Goal: Transaction & Acquisition: Purchase product/service

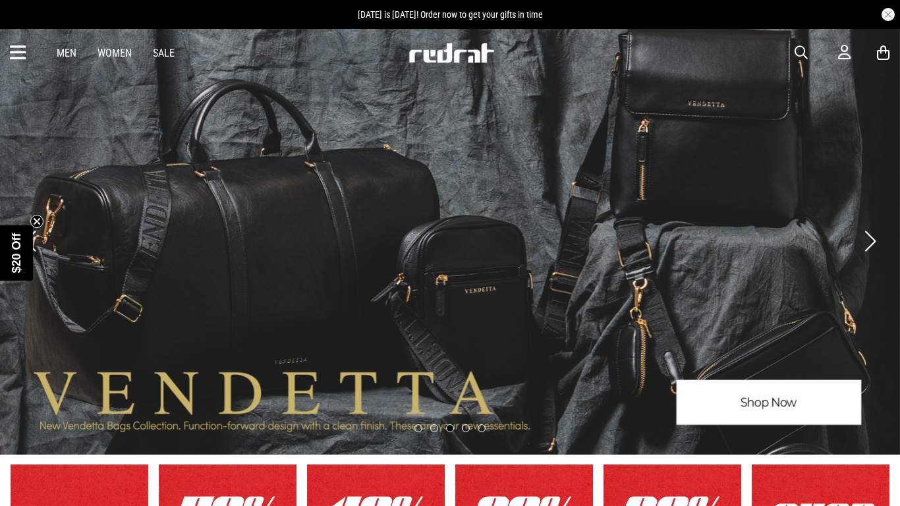
scroll to position [7, 0]
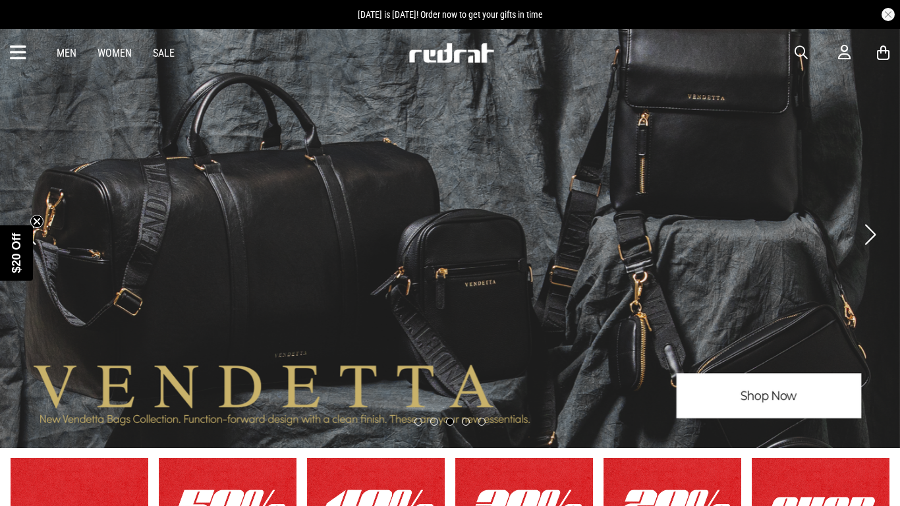
click at [64, 56] on link "Men" at bounding box center [67, 53] width 20 height 13
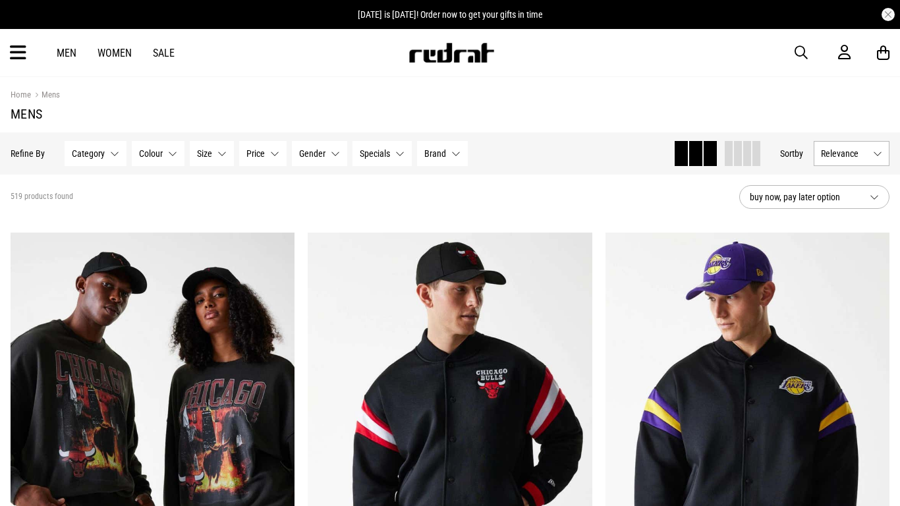
click at [109, 154] on button "Category None selected" at bounding box center [96, 153] width 62 height 25
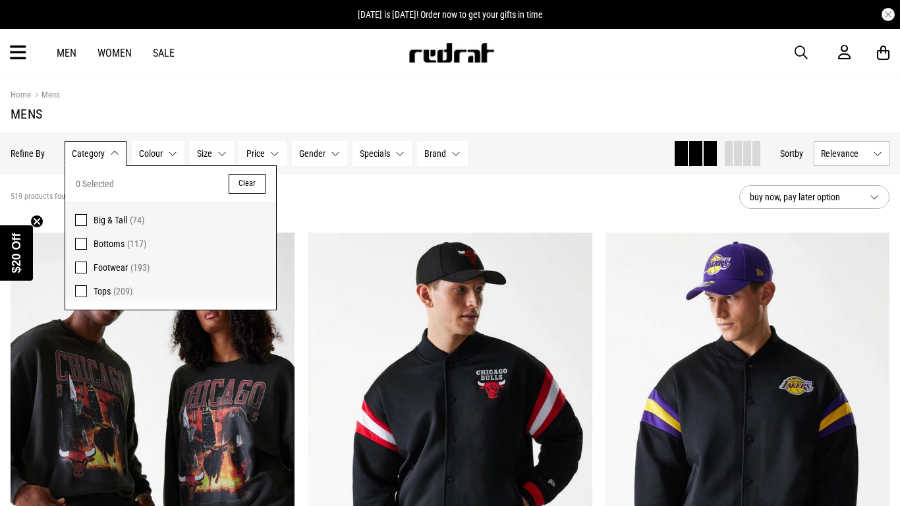
click at [86, 264] on span at bounding box center [81, 268] width 12 height 12
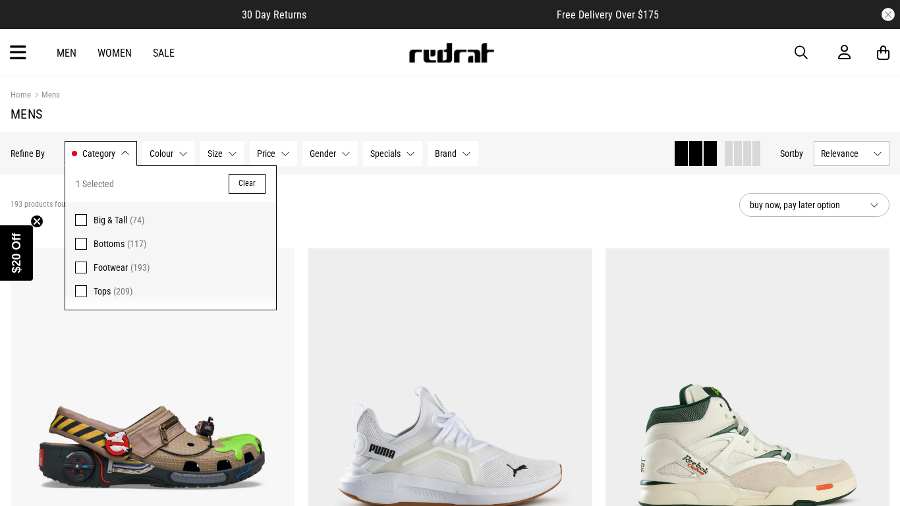
click at [186, 117] on h1 "Mens" at bounding box center [450, 114] width 879 height 16
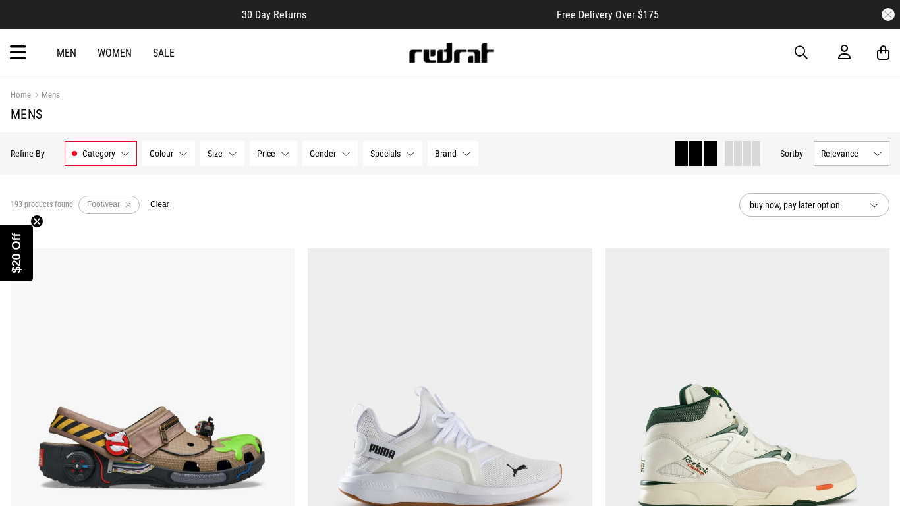
click at [185, 150] on button "Colour None selected" at bounding box center [168, 153] width 53 height 25
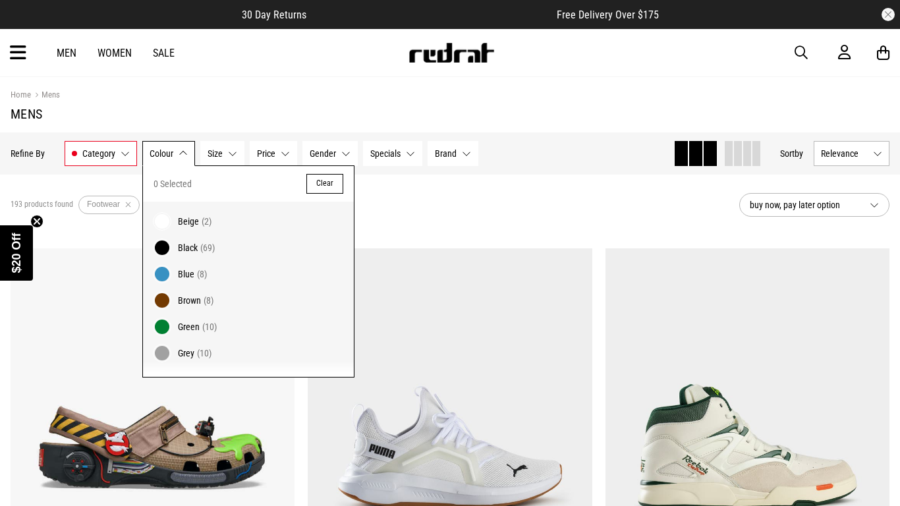
click at [163, 249] on span at bounding box center [162, 248] width 18 height 18
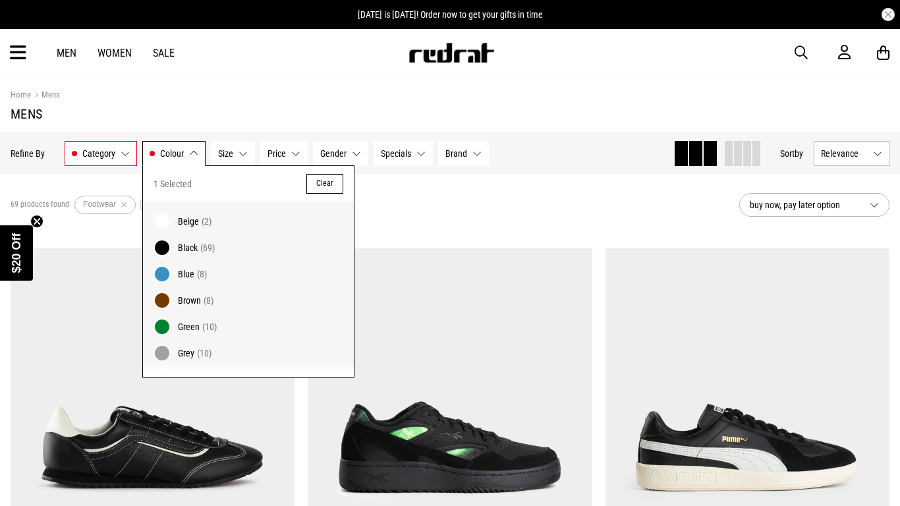
click at [161, 222] on span at bounding box center [162, 221] width 18 height 18
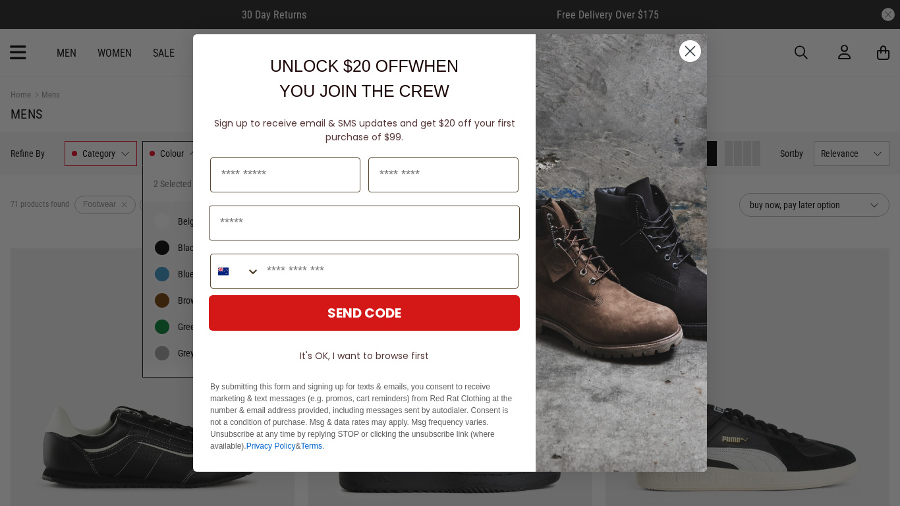
click at [692, 47] on circle "Close dialog" at bounding box center [690, 51] width 22 height 22
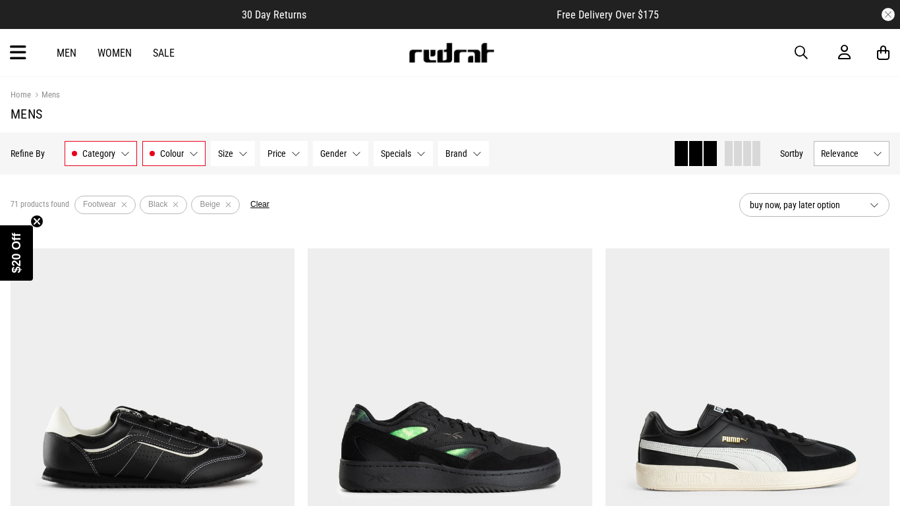
click at [227, 204] on button "Remove filter" at bounding box center [228, 205] width 16 height 18
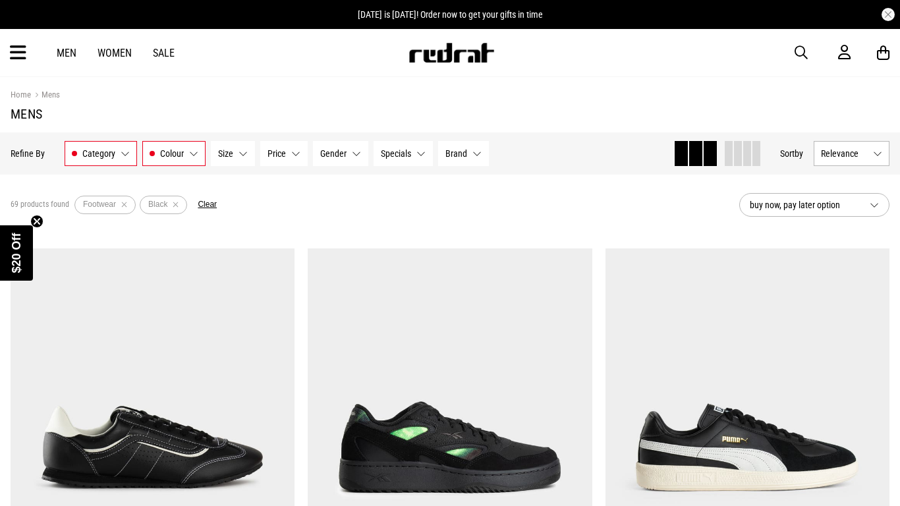
click at [198, 154] on button "Colour Black" at bounding box center [173, 153] width 63 height 25
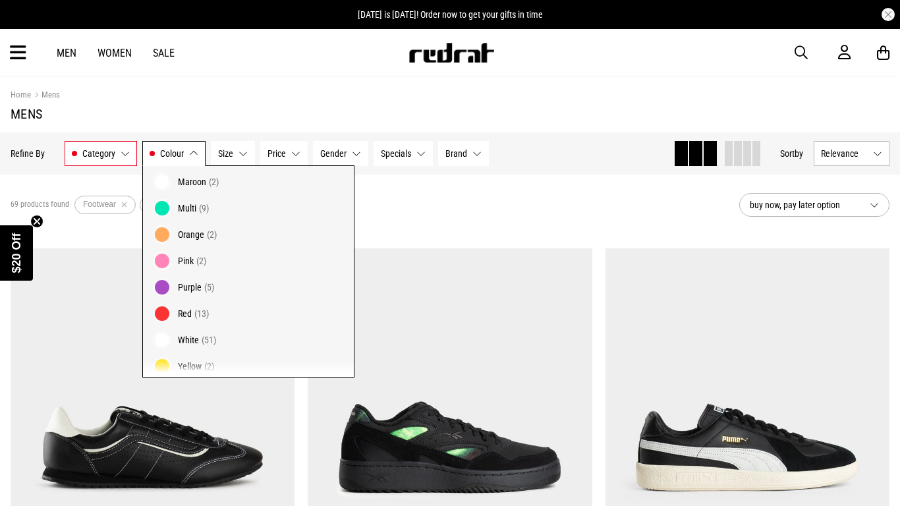
scroll to position [207, 0]
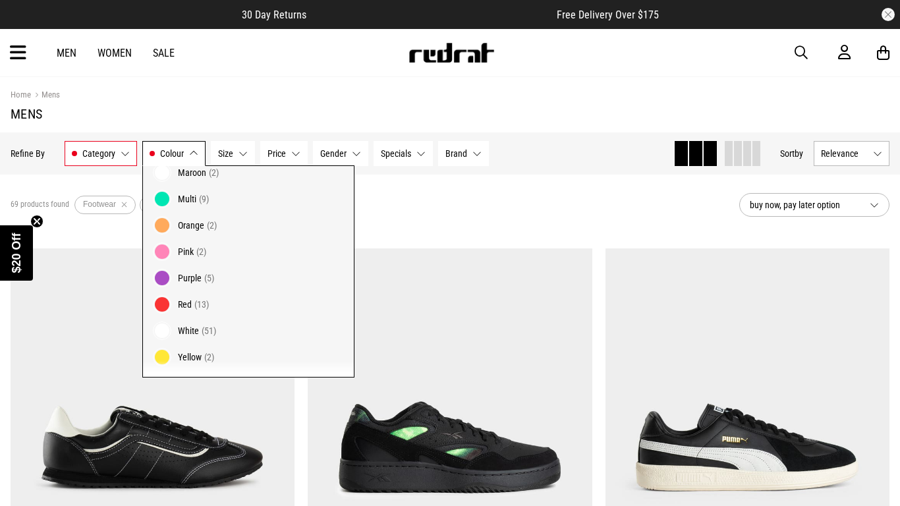
click at [189, 156] on button "Colour Black" at bounding box center [173, 153] width 63 height 25
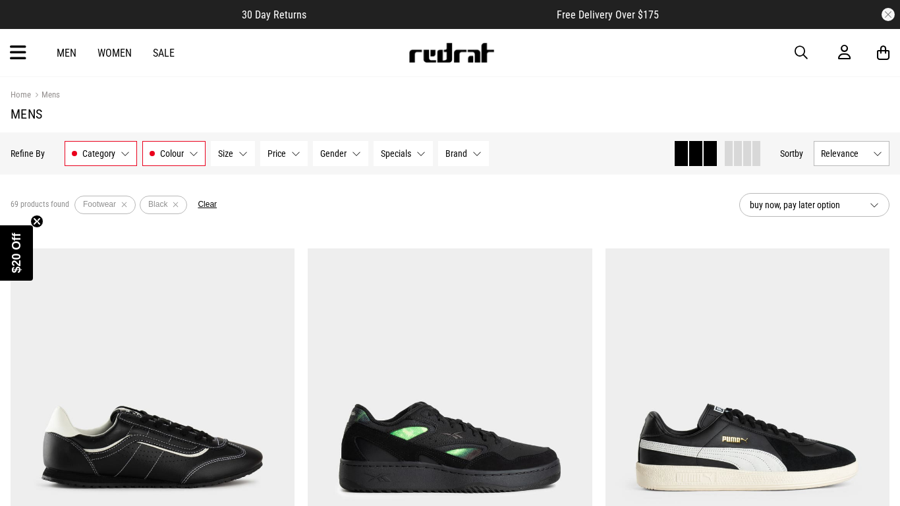
click at [173, 205] on button "Remove filter" at bounding box center [175, 205] width 16 height 18
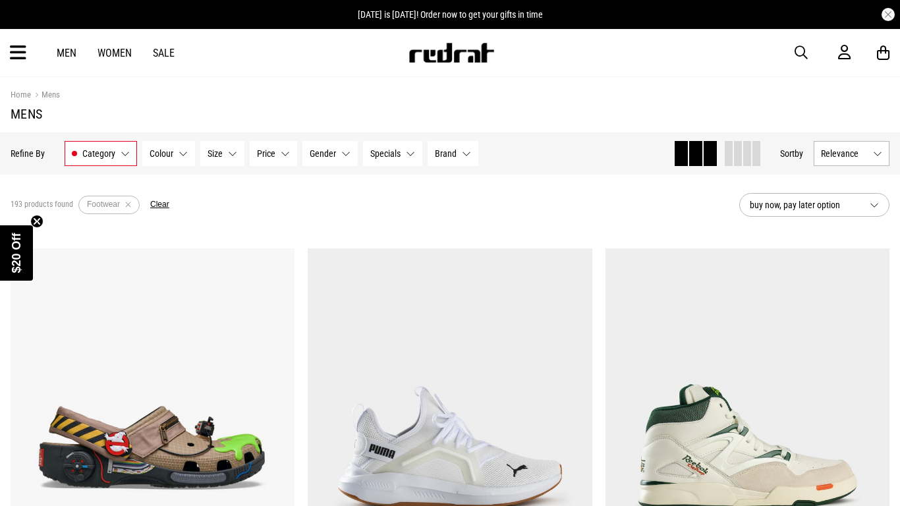
click at [231, 156] on button "Size None selected" at bounding box center [222, 153] width 44 height 25
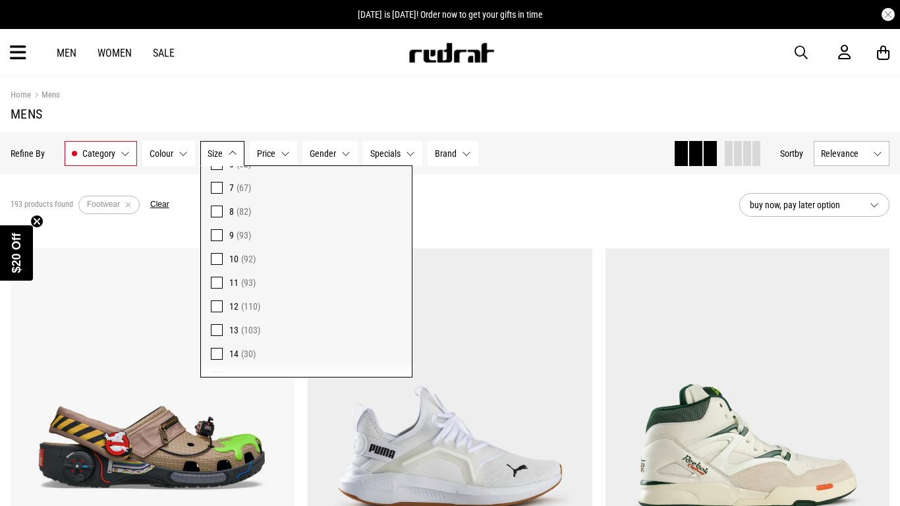
scroll to position [128, 0]
click at [215, 283] on span at bounding box center [217, 282] width 12 height 12
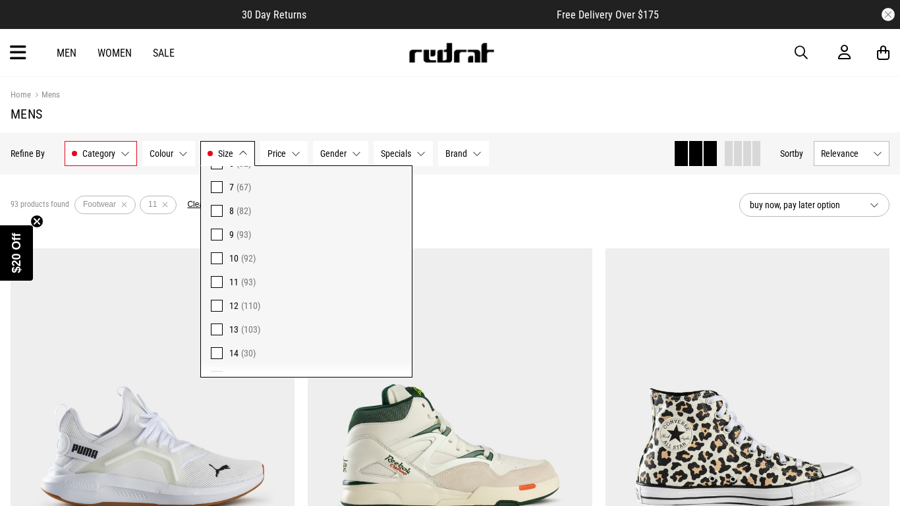
click at [218, 306] on span at bounding box center [217, 306] width 12 height 12
click at [244, 155] on button "Size 11, 12" at bounding box center [227, 153] width 55 height 25
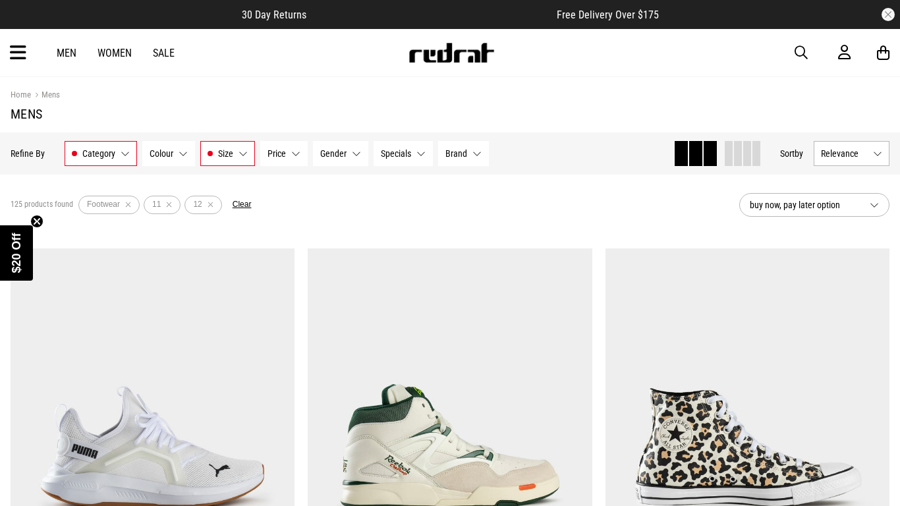
click at [350, 156] on button "Gender None selected" at bounding box center [340, 153] width 55 height 25
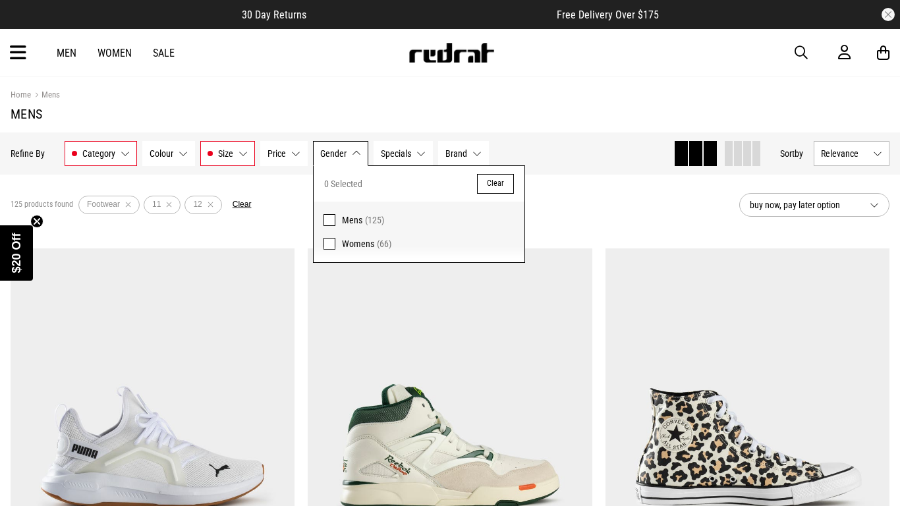
click at [329, 219] on span at bounding box center [330, 220] width 12 height 12
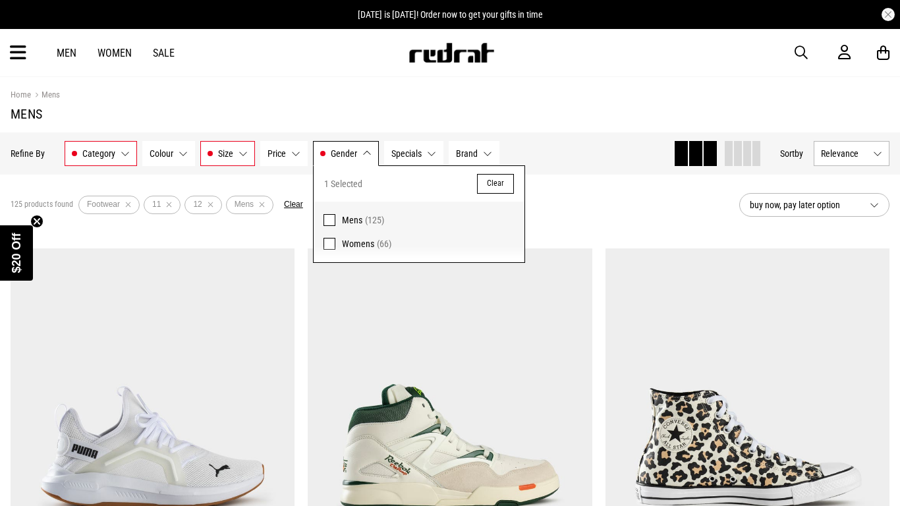
click at [361, 148] on button "Gender [DEMOGRAPHIC_DATA]" at bounding box center [346, 153] width 66 height 25
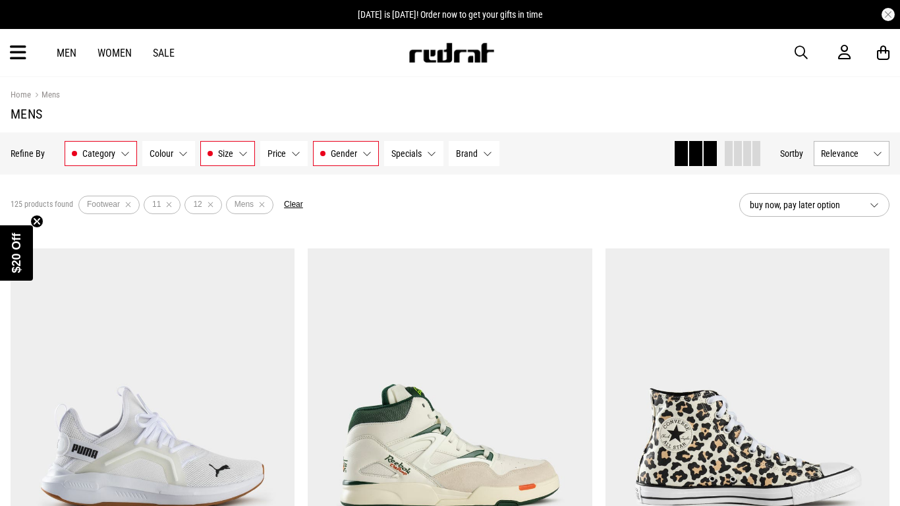
click at [489, 153] on button "Brand None selected" at bounding box center [474, 153] width 51 height 25
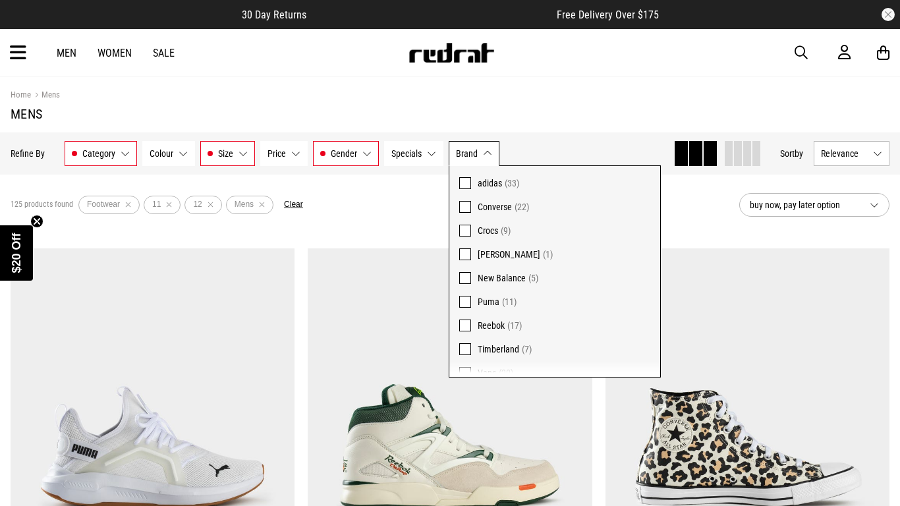
scroll to position [28, 0]
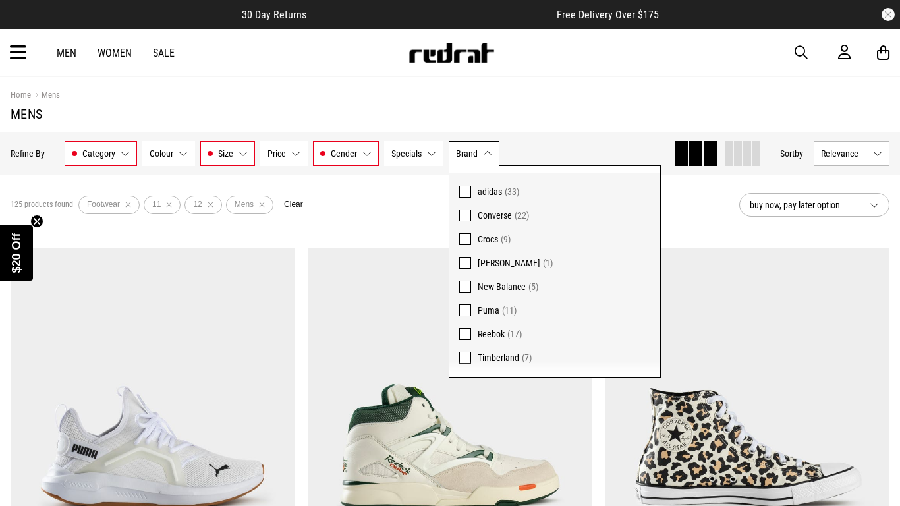
click at [473, 333] on label "Reebok (17)" at bounding box center [554, 334] width 211 height 24
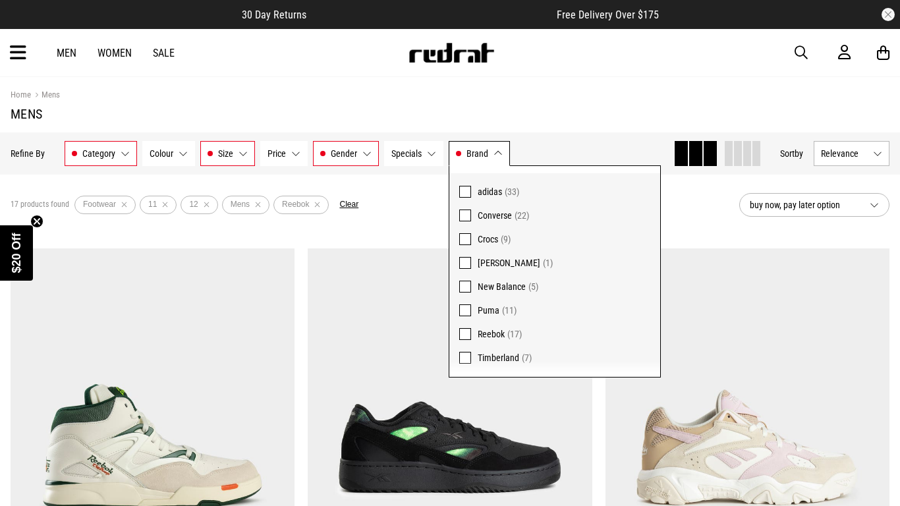
click at [469, 308] on span at bounding box center [465, 310] width 12 height 12
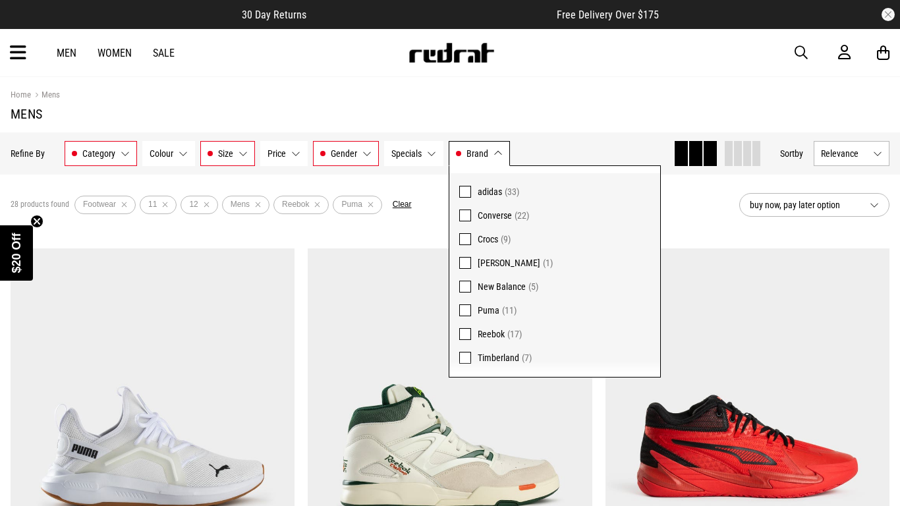
click at [467, 282] on span at bounding box center [465, 287] width 12 height 12
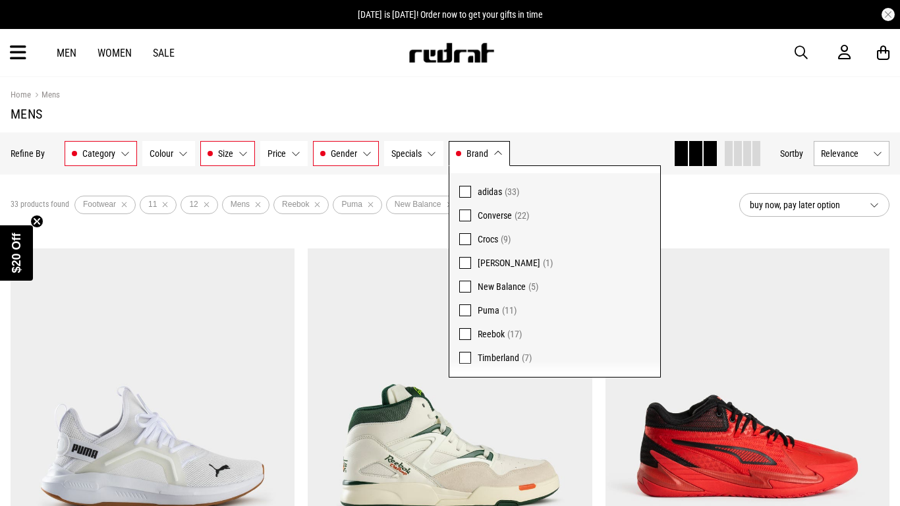
click at [469, 217] on span at bounding box center [465, 216] width 12 height 12
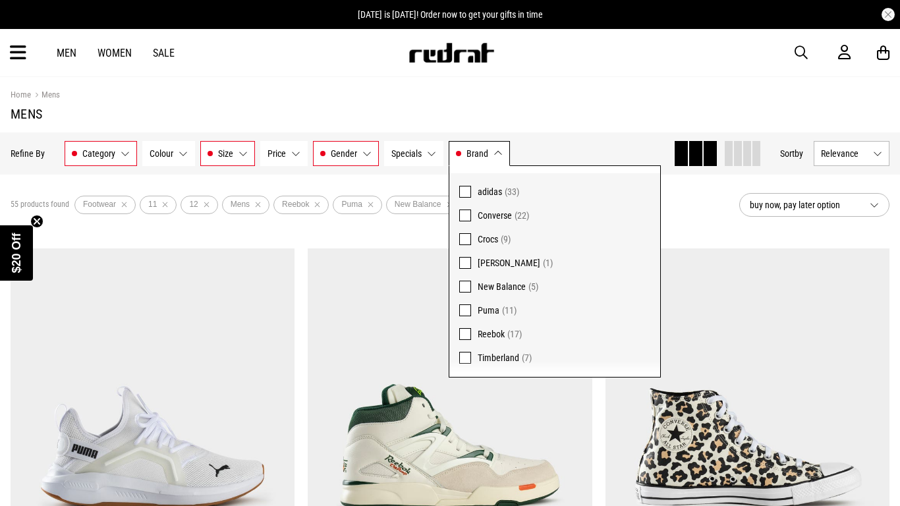
click at [468, 191] on span at bounding box center [465, 192] width 12 height 12
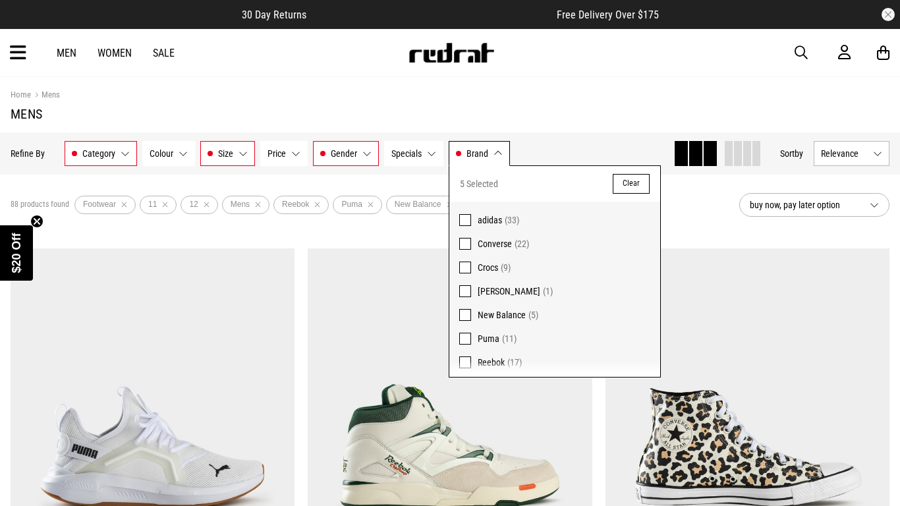
click at [495, 153] on button "Brand Reebok, Puma, New Balance, Converse, adidas" at bounding box center [479, 153] width 61 height 25
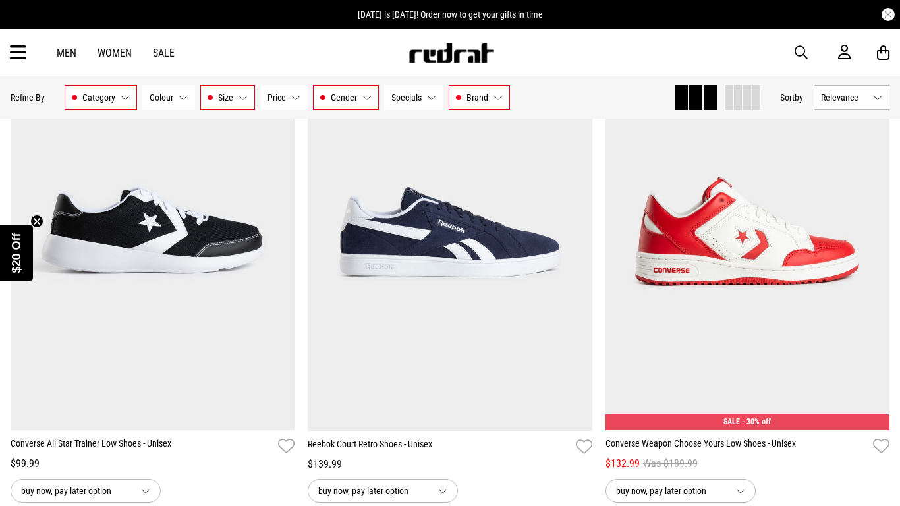
scroll to position [2204, 0]
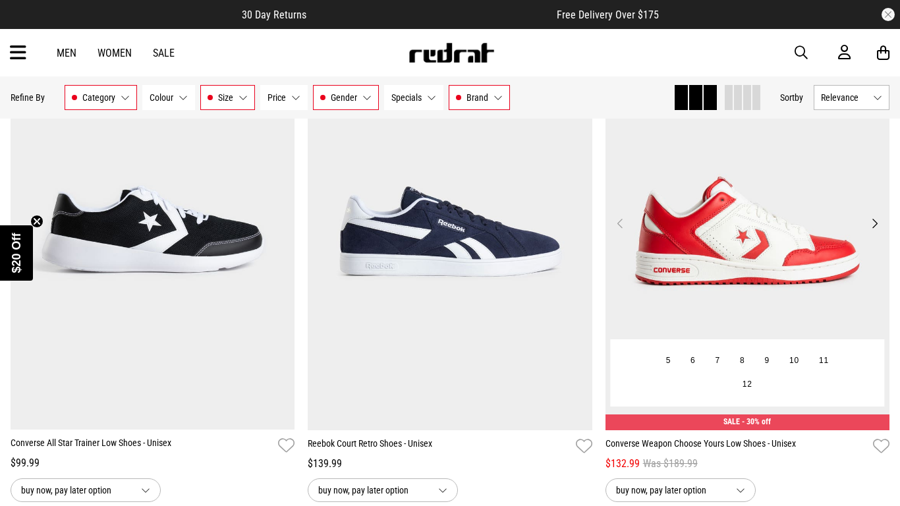
click at [870, 222] on button "Next" at bounding box center [875, 223] width 16 height 16
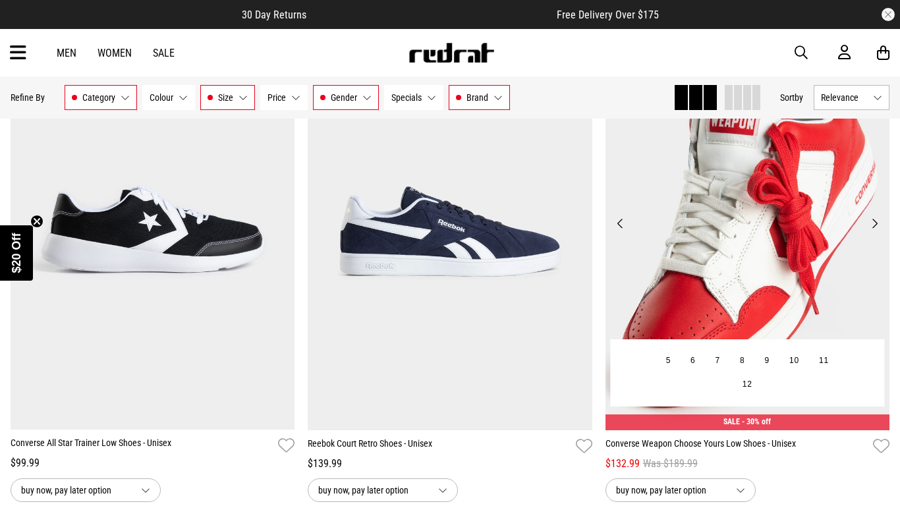
click at [870, 222] on button "Next" at bounding box center [875, 223] width 16 height 16
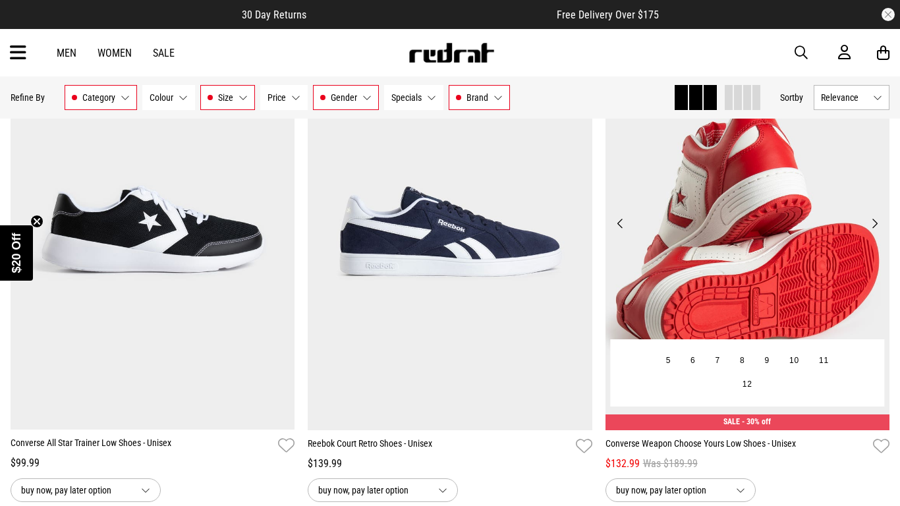
click at [870, 222] on button "Next" at bounding box center [875, 223] width 16 height 16
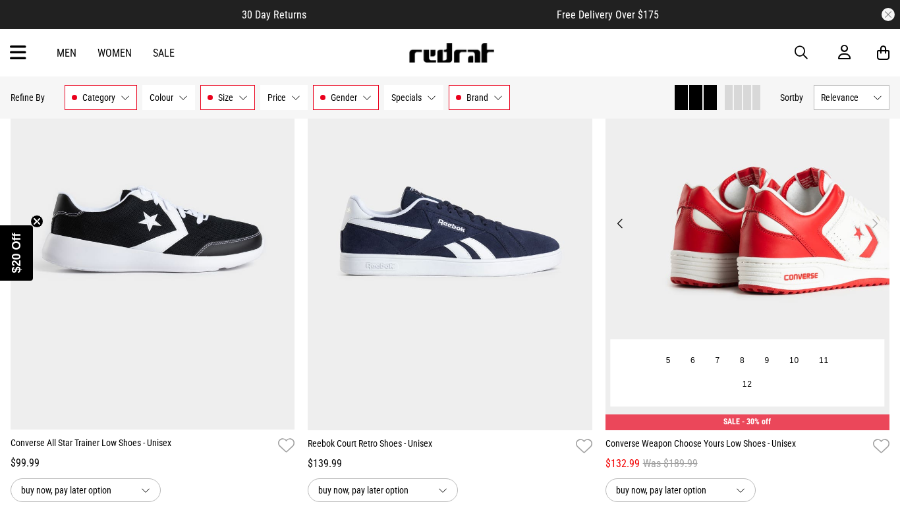
click at [870, 222] on button "Next" at bounding box center [875, 223] width 16 height 16
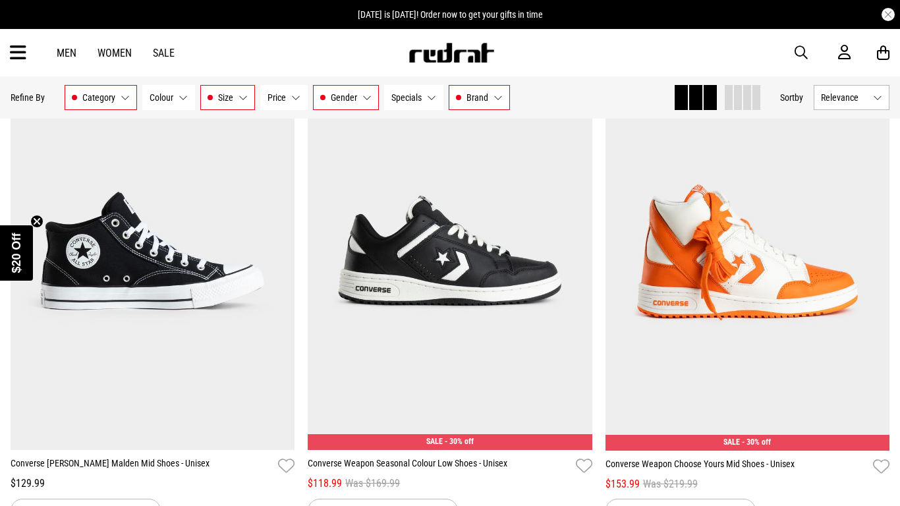
scroll to position [2679, 0]
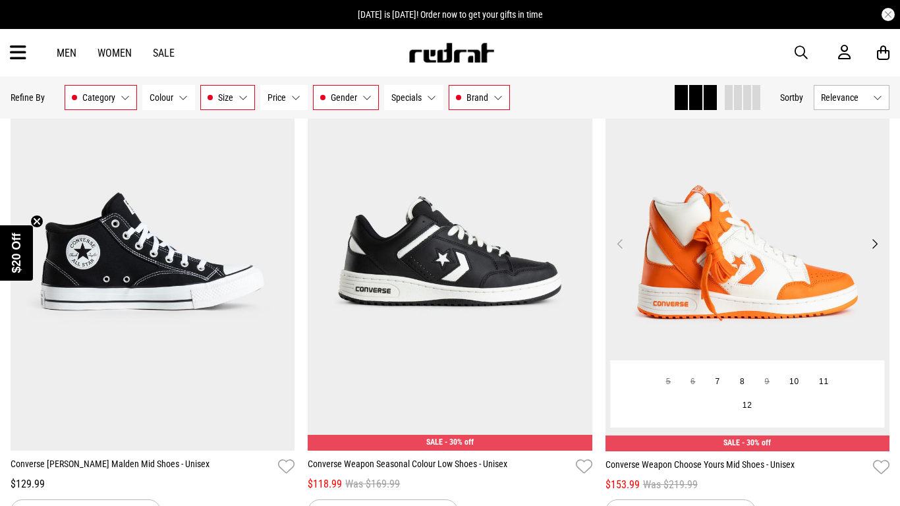
click at [872, 252] on img at bounding box center [748, 252] width 285 height 399
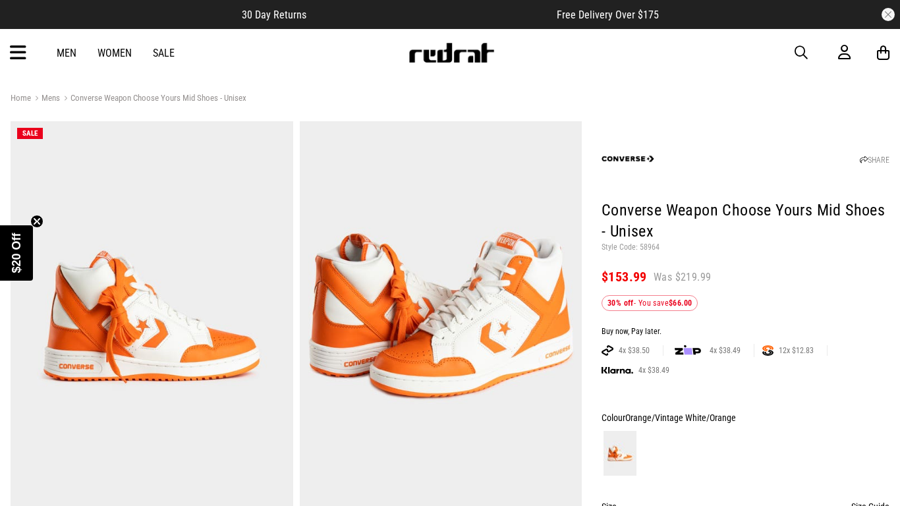
scroll to position [4, 0]
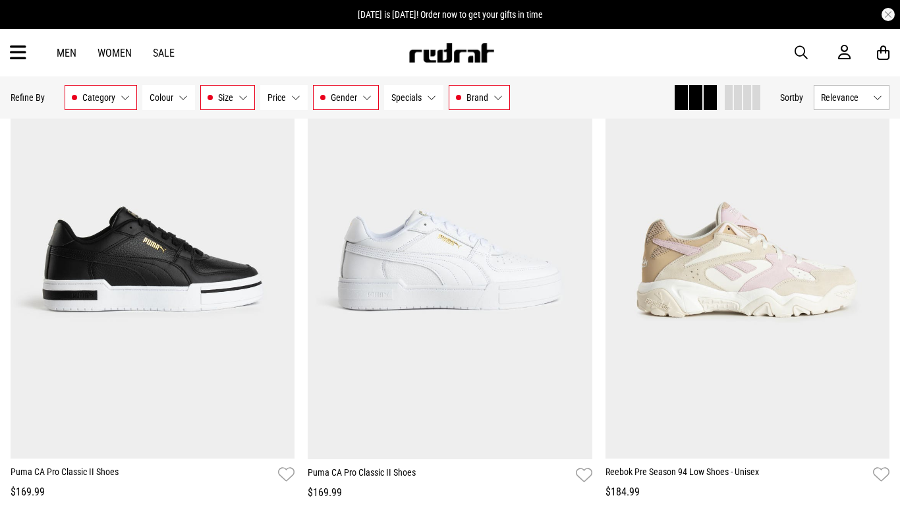
scroll to position [1194, 0]
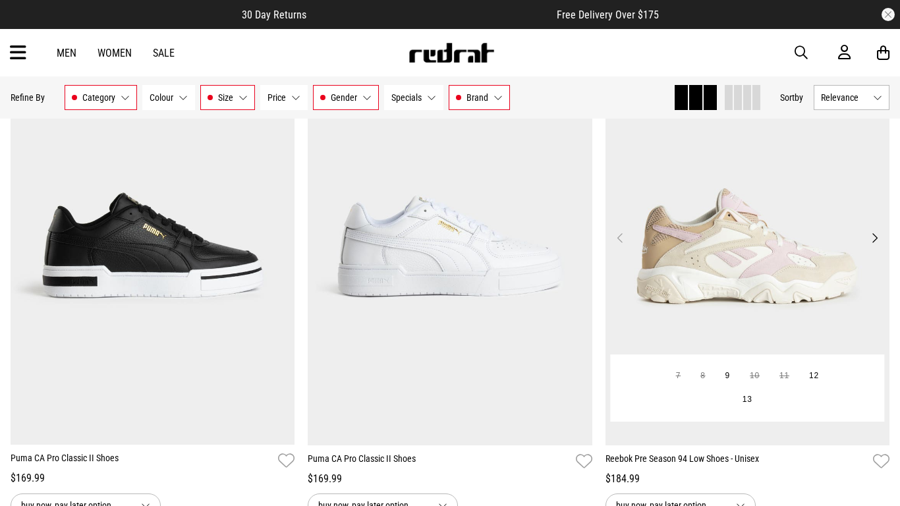
click at [872, 238] on button "Next" at bounding box center [875, 238] width 16 height 16
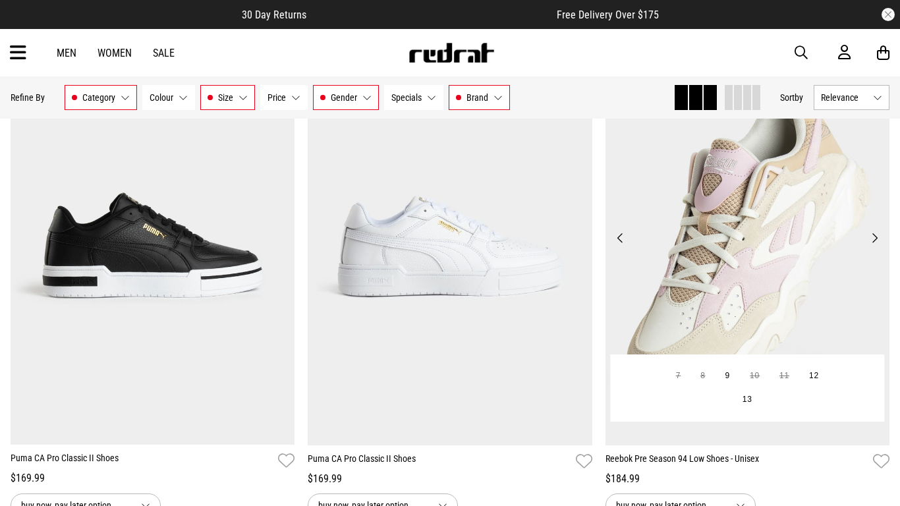
click at [872, 238] on button "Next" at bounding box center [875, 238] width 16 height 16
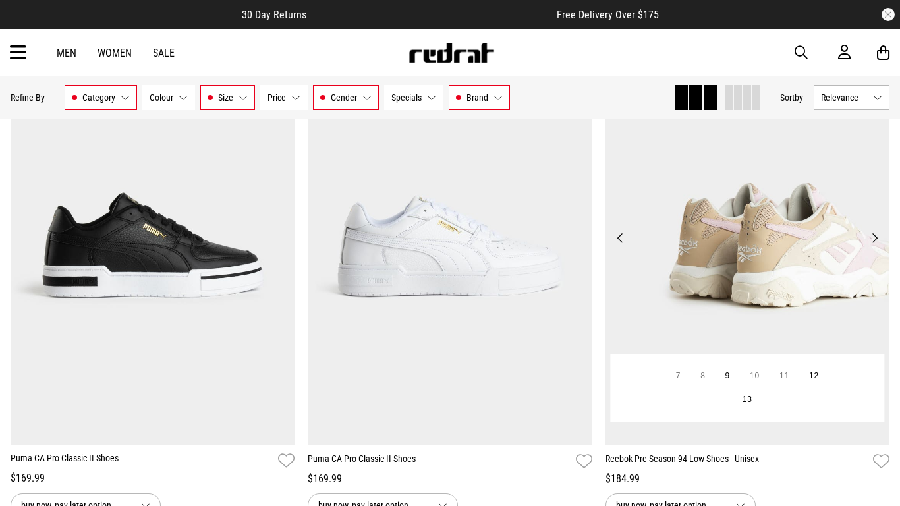
click at [872, 238] on button "Next" at bounding box center [875, 238] width 16 height 16
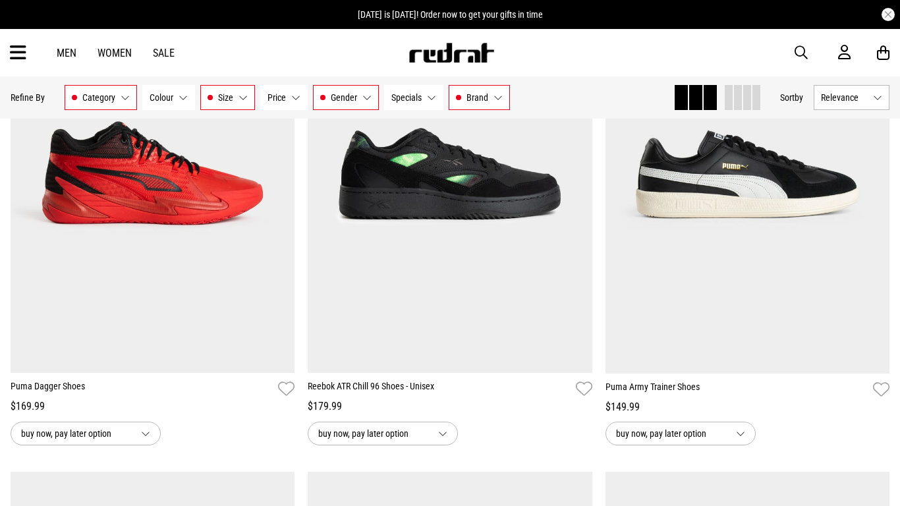
scroll to position [770, 0]
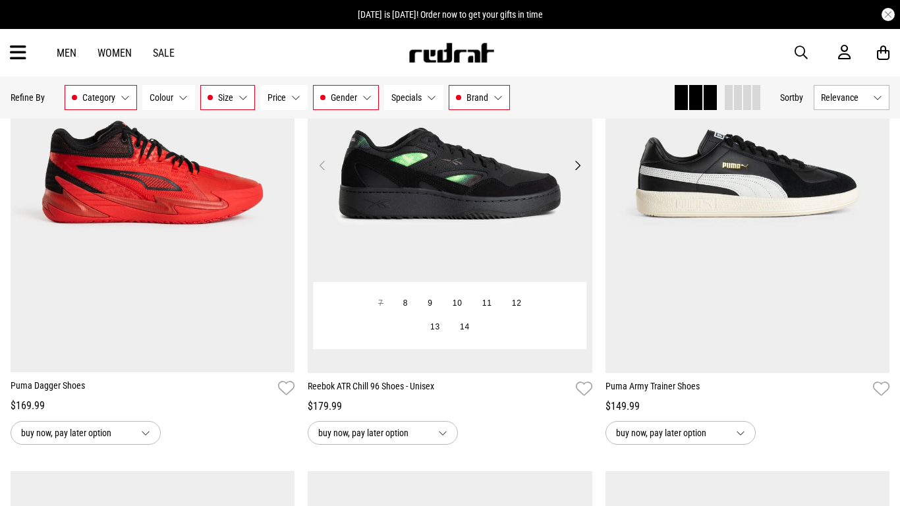
click at [576, 167] on button "Next" at bounding box center [577, 166] width 16 height 16
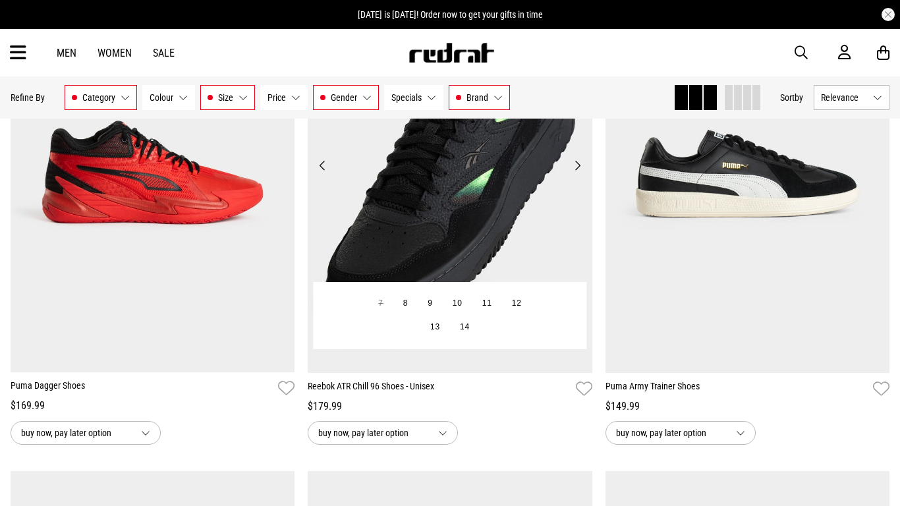
click at [576, 167] on button "Next" at bounding box center [577, 166] width 16 height 16
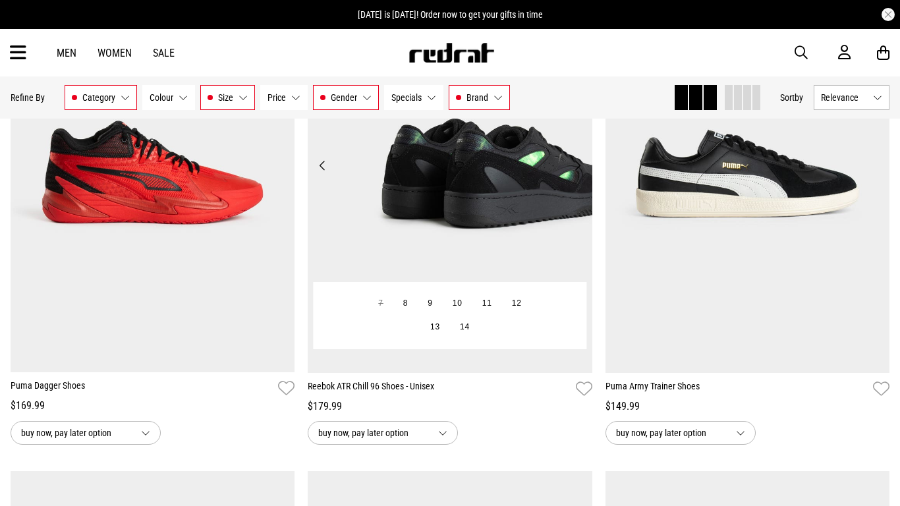
click at [576, 167] on button "Next" at bounding box center [577, 166] width 16 height 16
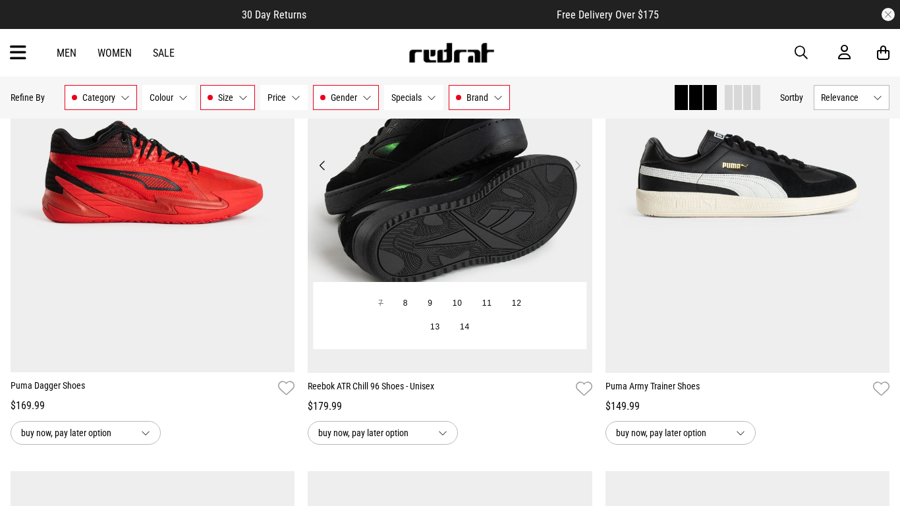
click at [576, 167] on button "Next" at bounding box center [577, 166] width 16 height 16
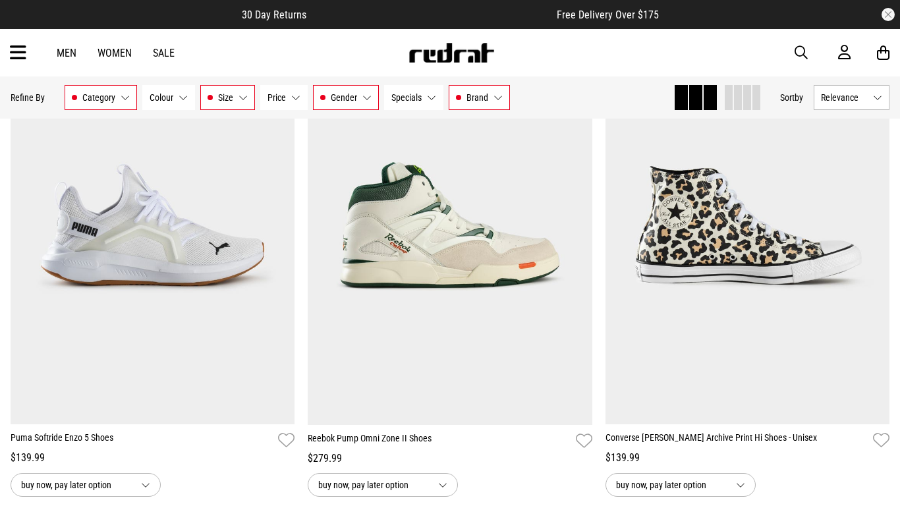
scroll to position [218, 0]
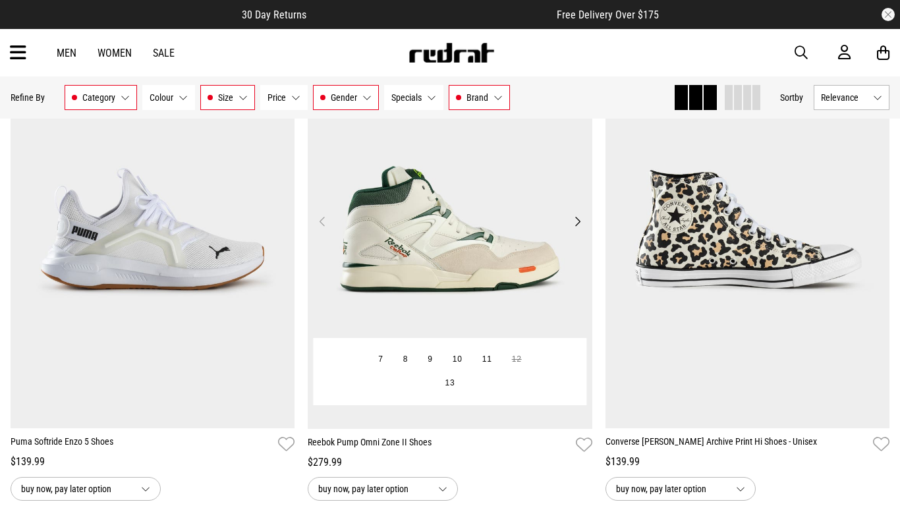
click at [577, 225] on button "Next" at bounding box center [577, 222] width 16 height 16
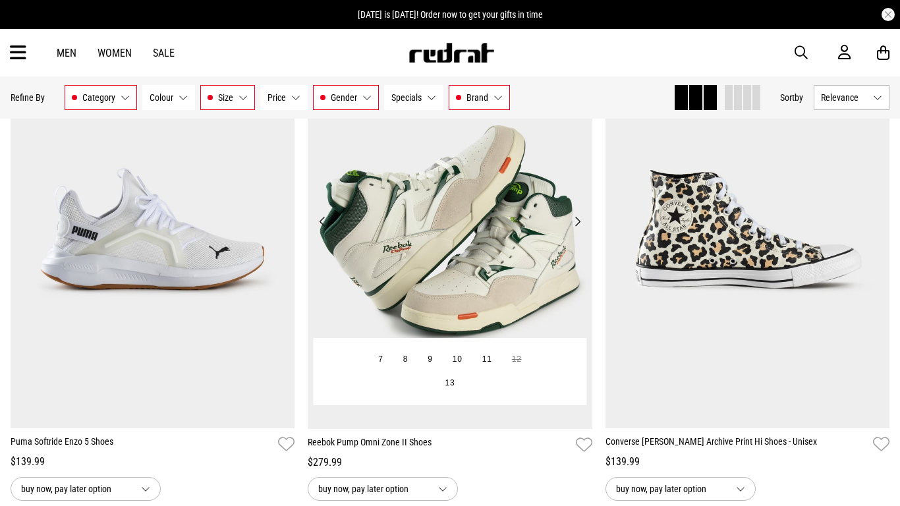
click at [577, 225] on button "Next" at bounding box center [577, 222] width 16 height 16
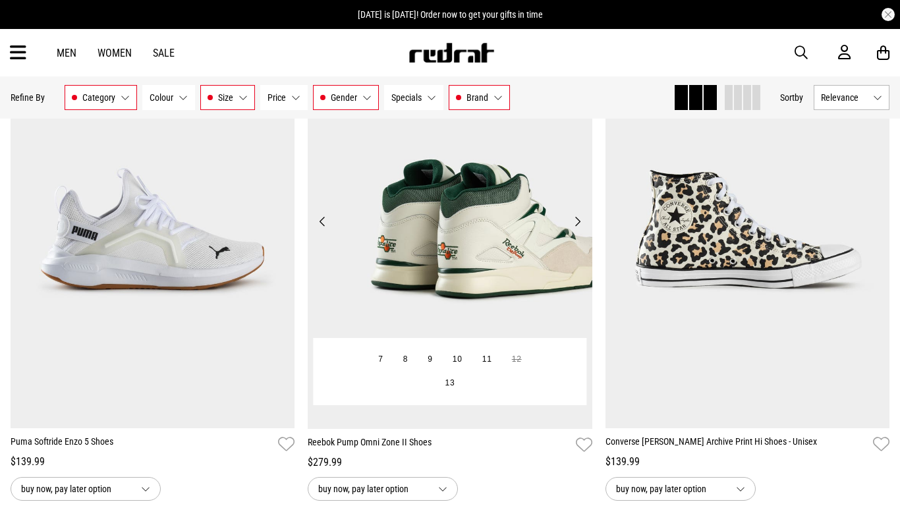
click at [577, 225] on button "Next" at bounding box center [577, 222] width 16 height 16
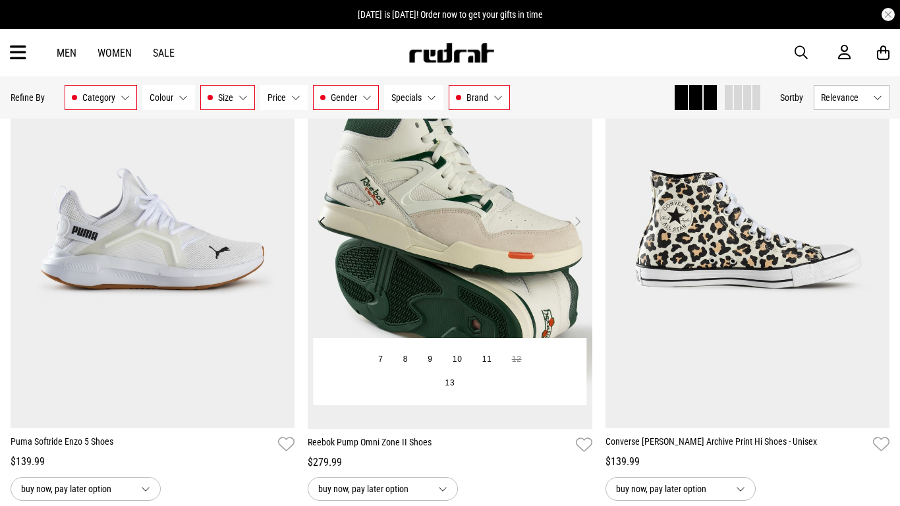
click at [577, 225] on button "Next" at bounding box center [577, 222] width 16 height 16
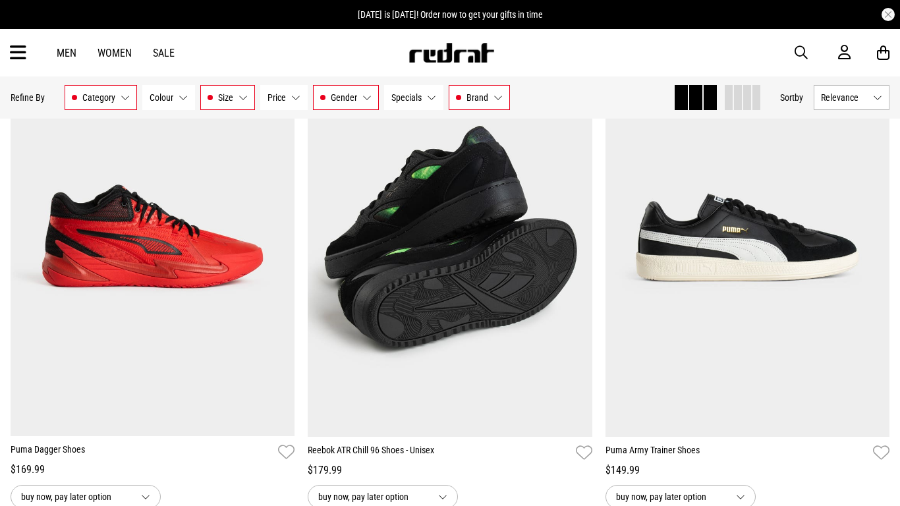
scroll to position [758, 0]
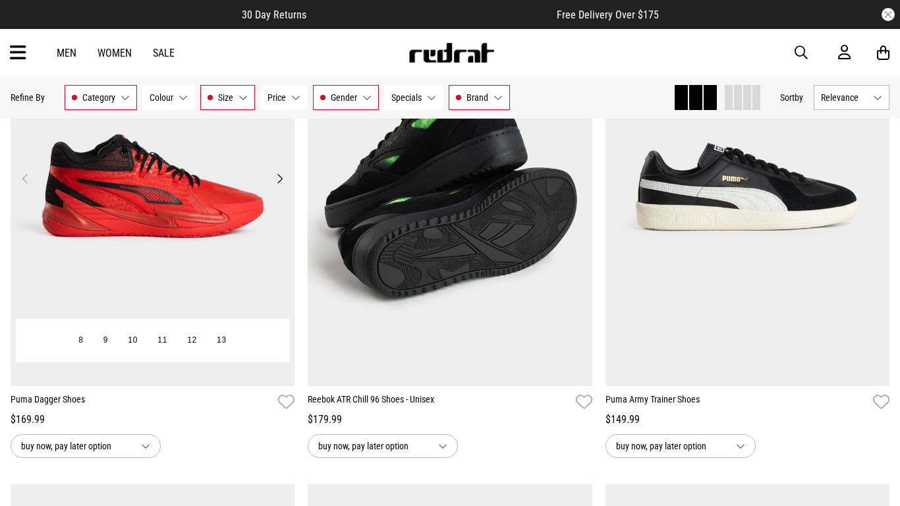
click at [280, 180] on button "Next" at bounding box center [280, 179] width 16 height 16
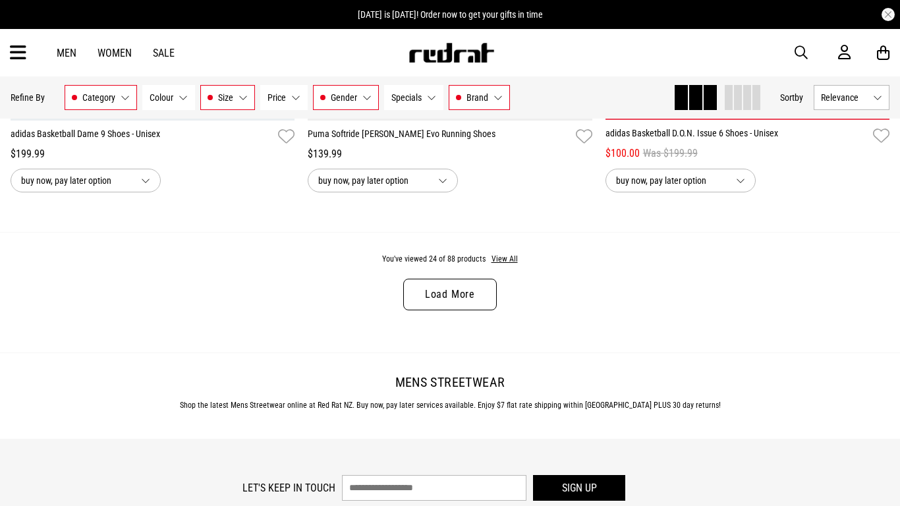
scroll to position [4018, 0]
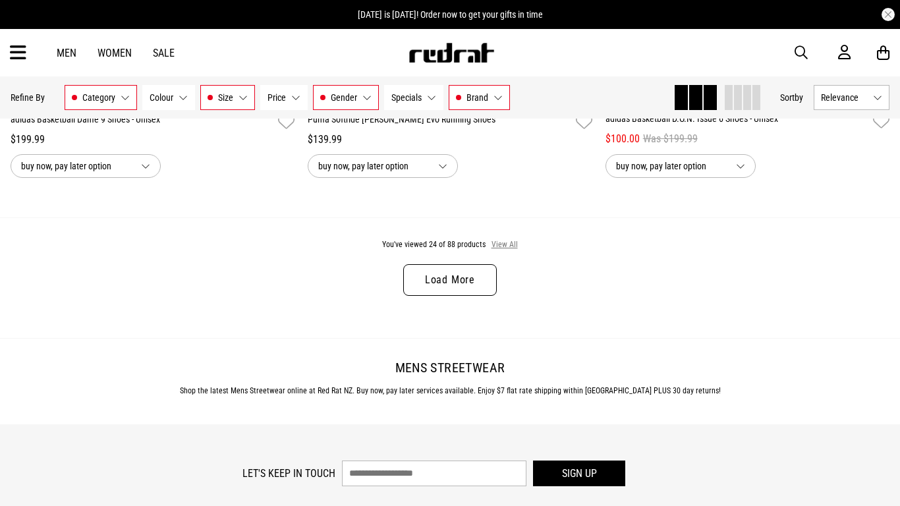
click at [504, 248] on button "View All" at bounding box center [505, 245] width 28 height 12
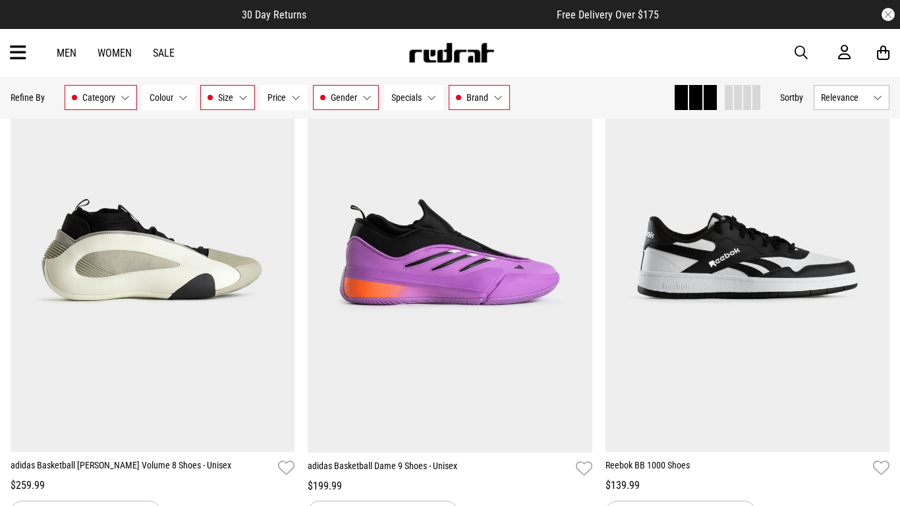
scroll to position [4205, 0]
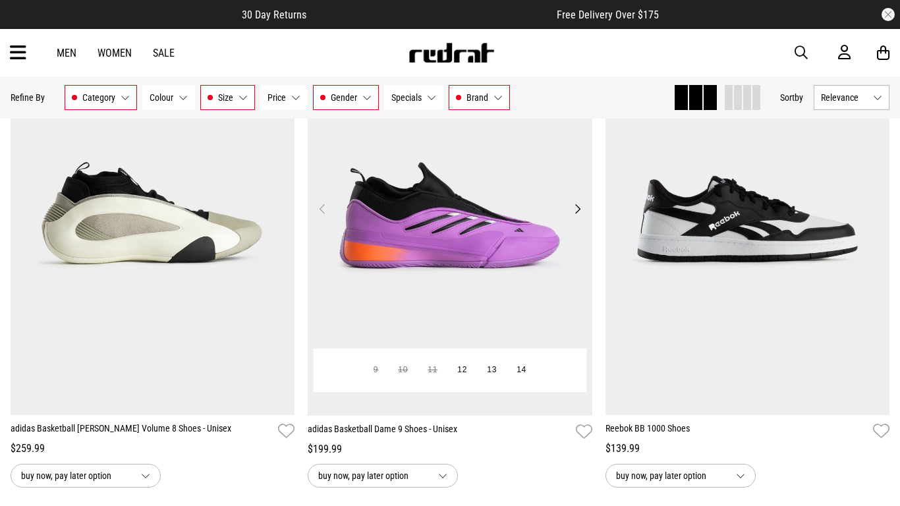
click at [576, 212] on button "Next" at bounding box center [577, 209] width 16 height 16
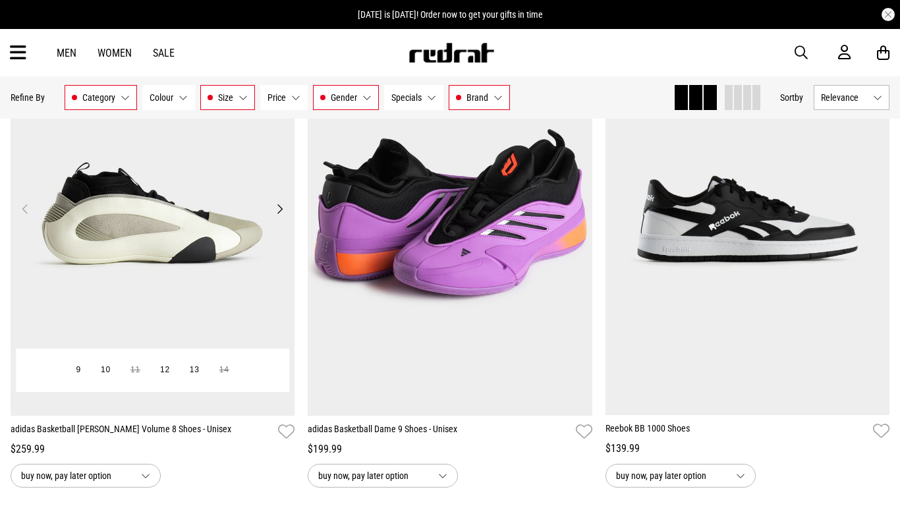
click at [281, 208] on button "Next" at bounding box center [280, 209] width 16 height 16
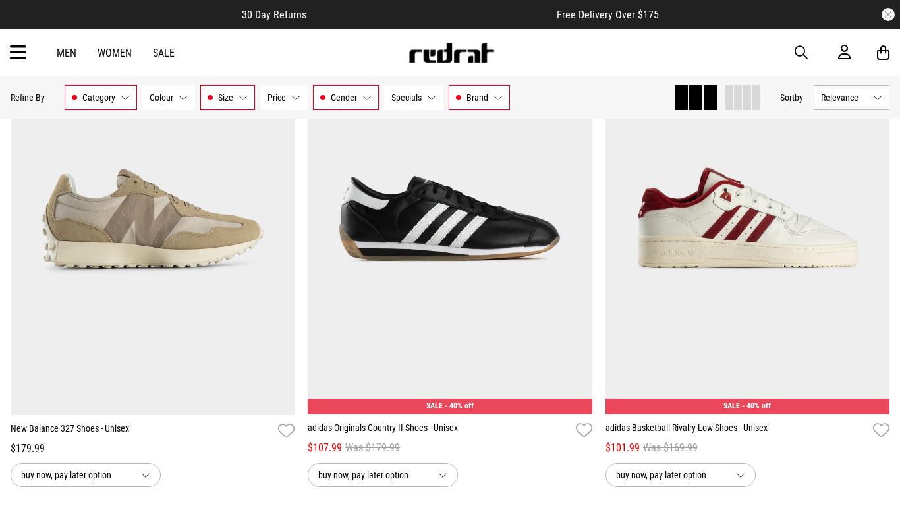
scroll to position [5196, 0]
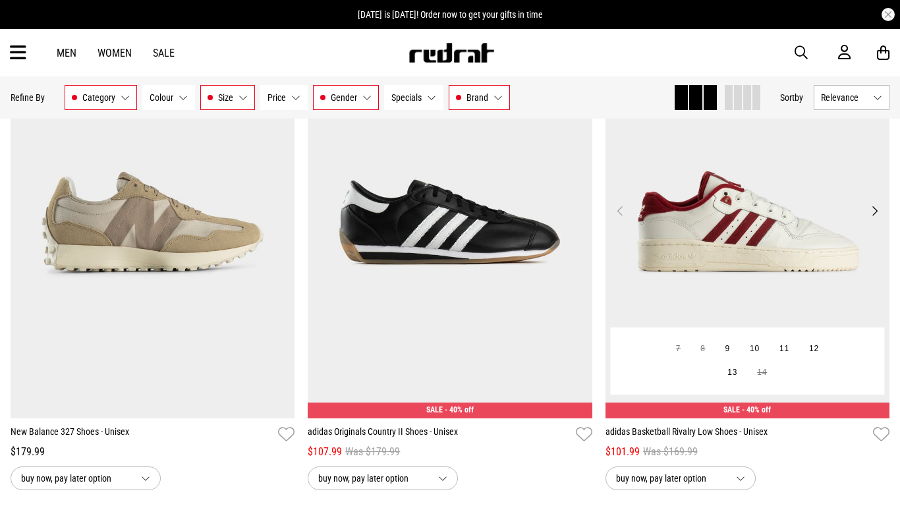
click at [875, 212] on button "Next" at bounding box center [875, 211] width 16 height 16
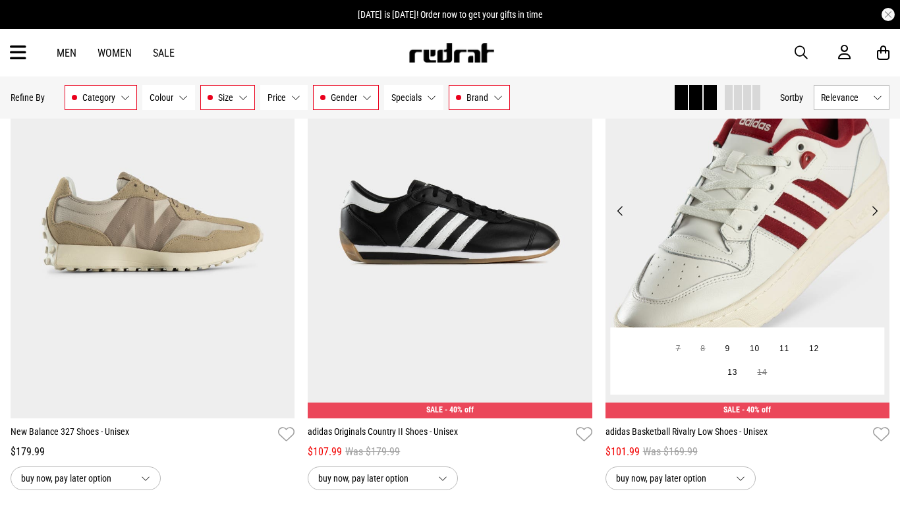
click at [875, 212] on button "Next" at bounding box center [875, 211] width 16 height 16
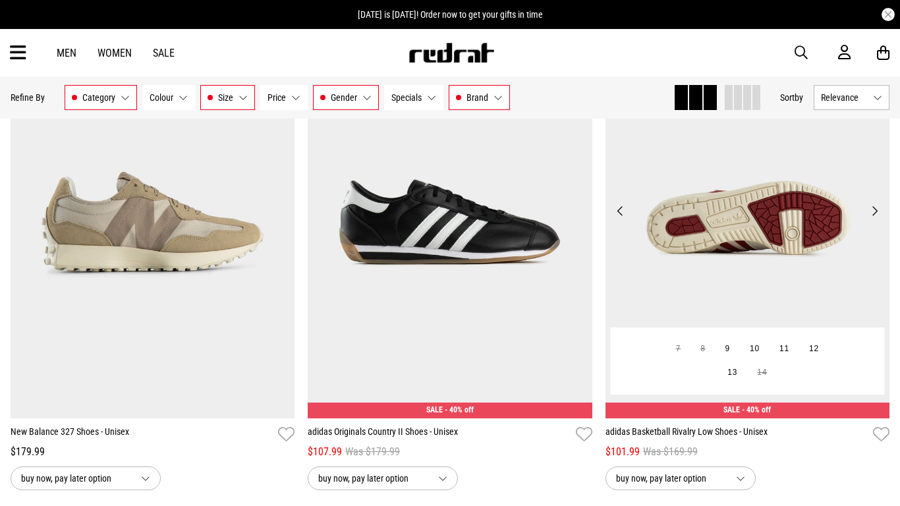
click at [875, 212] on button "Next" at bounding box center [875, 211] width 16 height 16
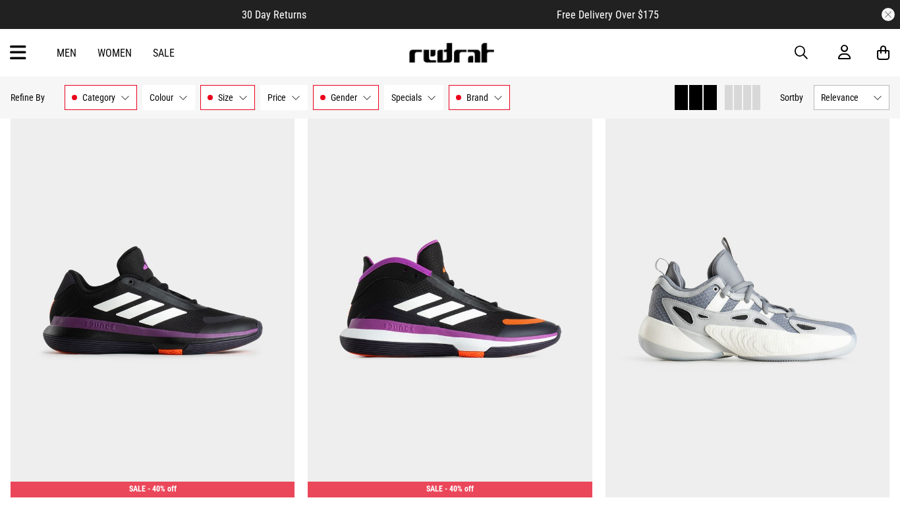
scroll to position [6626, 0]
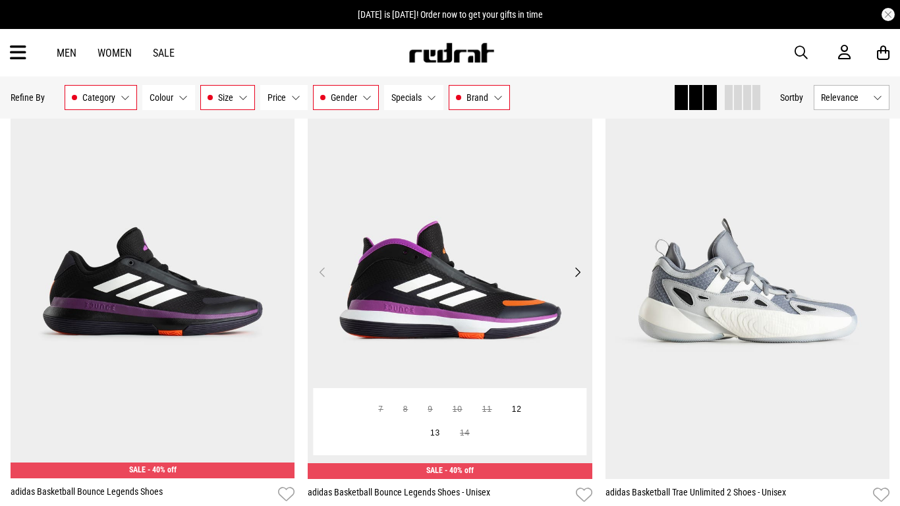
click at [576, 273] on button "Next" at bounding box center [577, 272] width 16 height 16
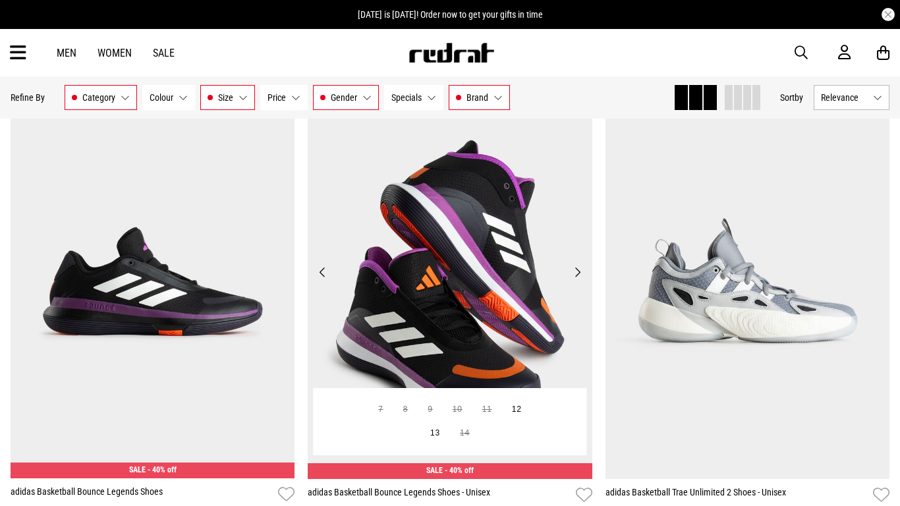
click at [576, 273] on button "Next" at bounding box center [577, 272] width 16 height 16
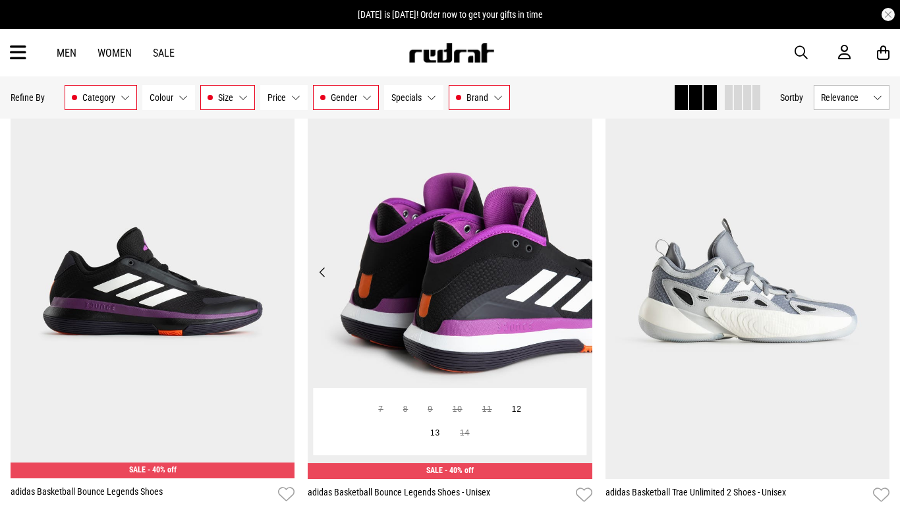
click at [576, 273] on button "Next" at bounding box center [577, 272] width 16 height 16
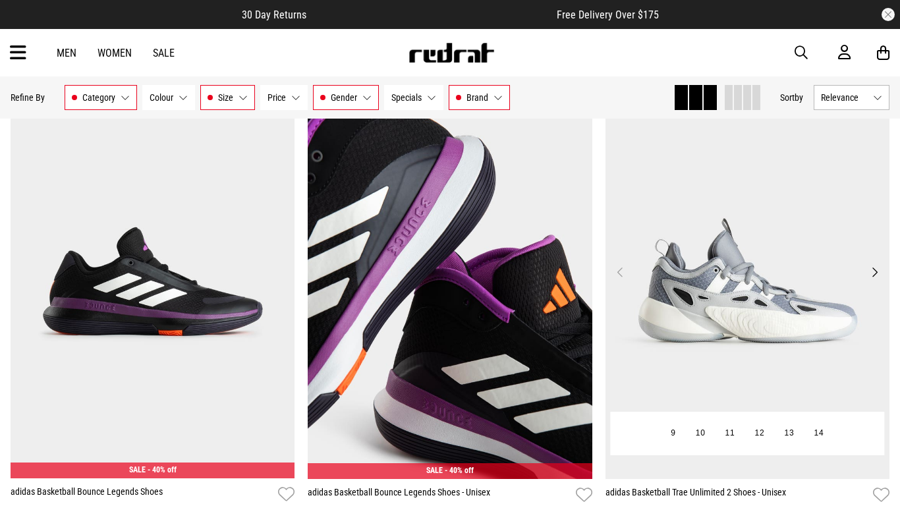
click at [873, 273] on button "Next" at bounding box center [875, 272] width 16 height 16
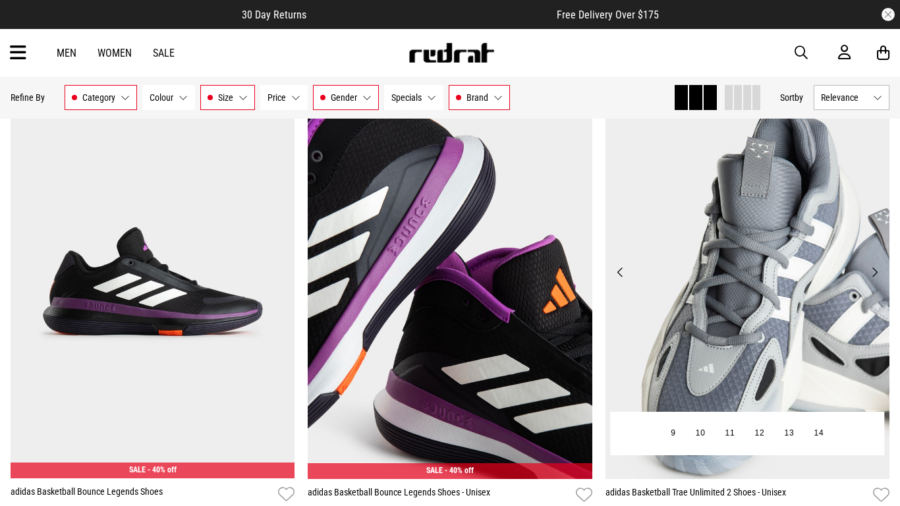
click at [873, 273] on button "Next" at bounding box center [875, 272] width 16 height 16
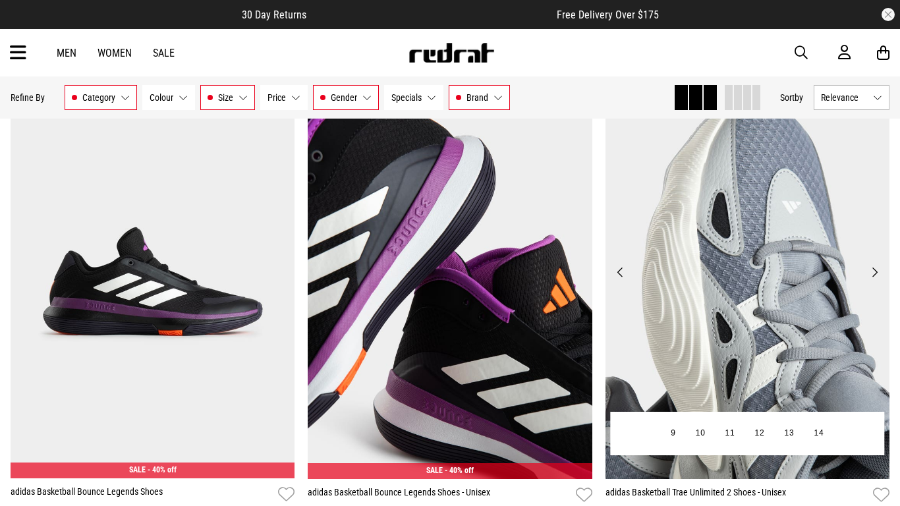
click at [873, 273] on button "Next" at bounding box center [875, 272] width 16 height 16
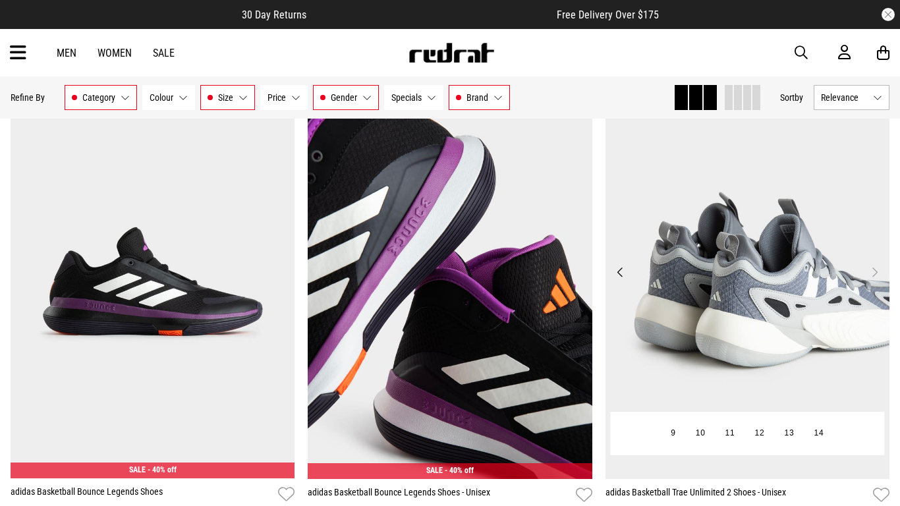
click at [873, 273] on button "Next" at bounding box center [875, 272] width 16 height 16
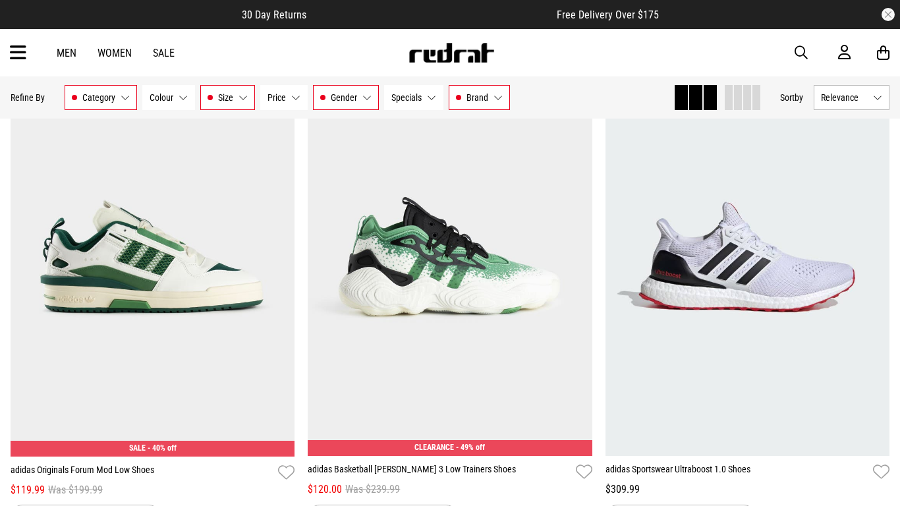
scroll to position [9135, 0]
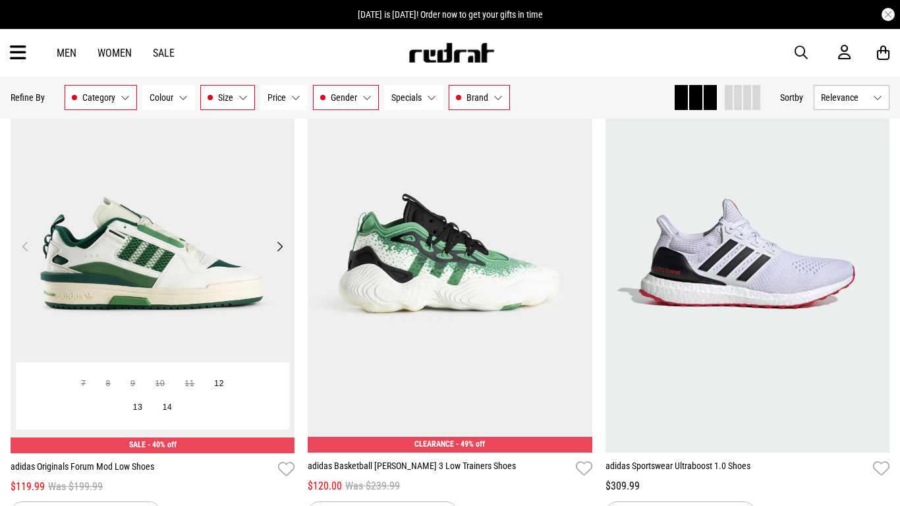
click at [278, 246] on button "Next" at bounding box center [280, 247] width 16 height 16
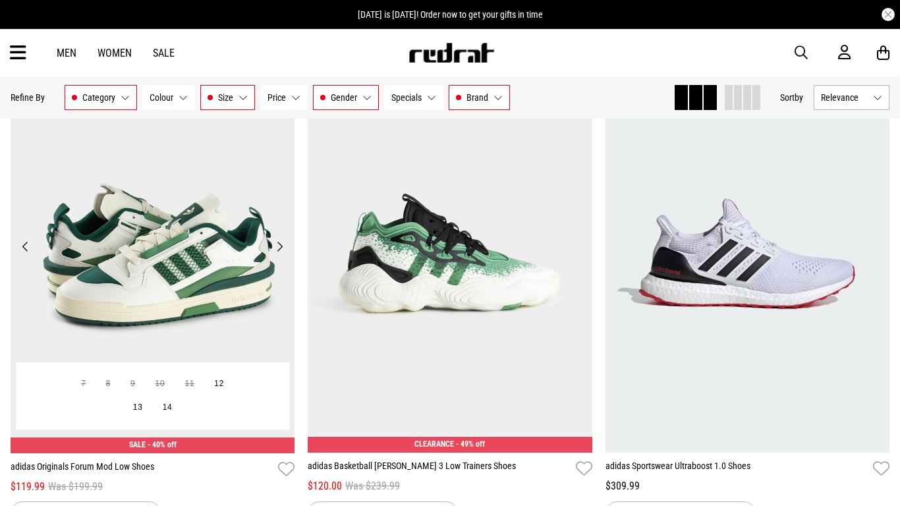
click at [278, 246] on button "Next" at bounding box center [280, 247] width 16 height 16
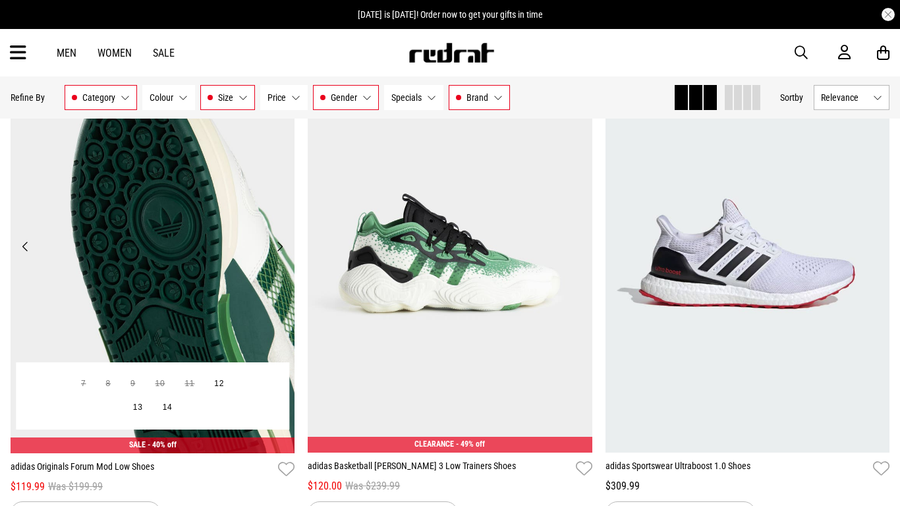
click at [278, 246] on button "Next" at bounding box center [280, 247] width 16 height 16
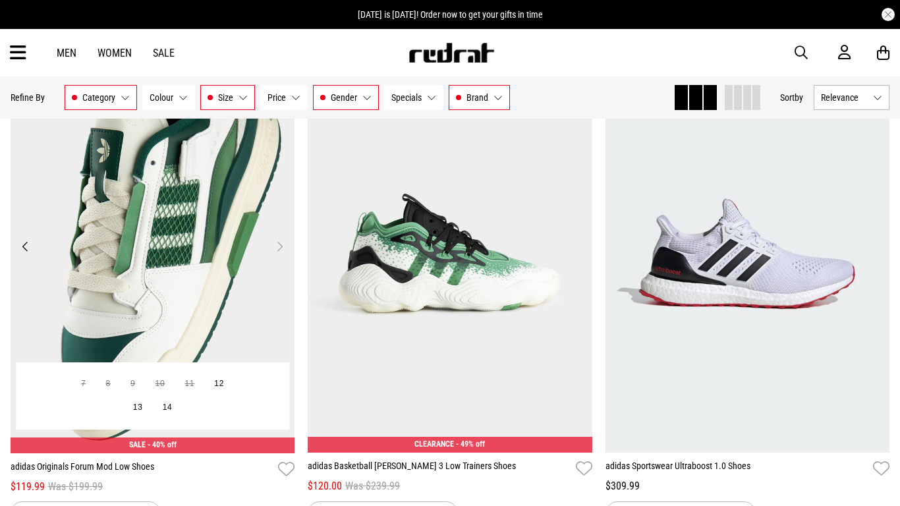
click at [278, 246] on button "Next" at bounding box center [280, 247] width 16 height 16
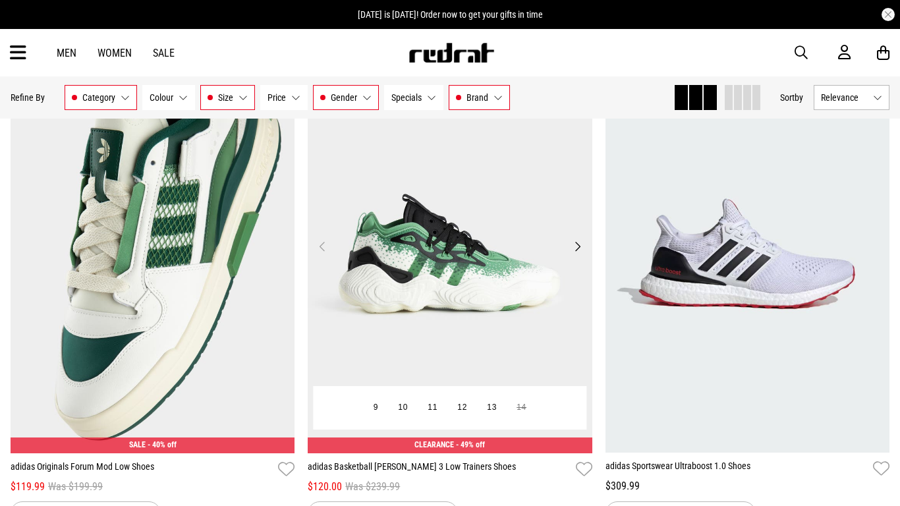
click at [577, 244] on button "Next" at bounding box center [577, 247] width 16 height 16
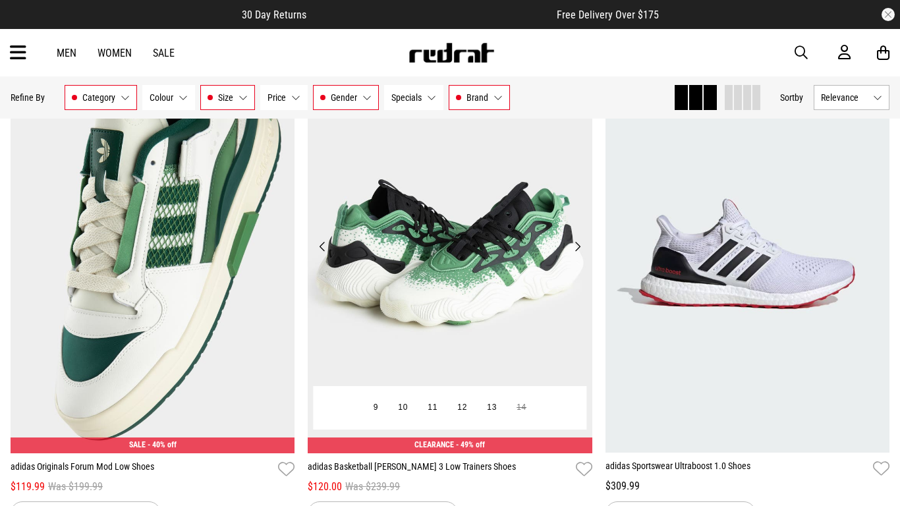
click at [577, 244] on button "Next" at bounding box center [577, 247] width 16 height 16
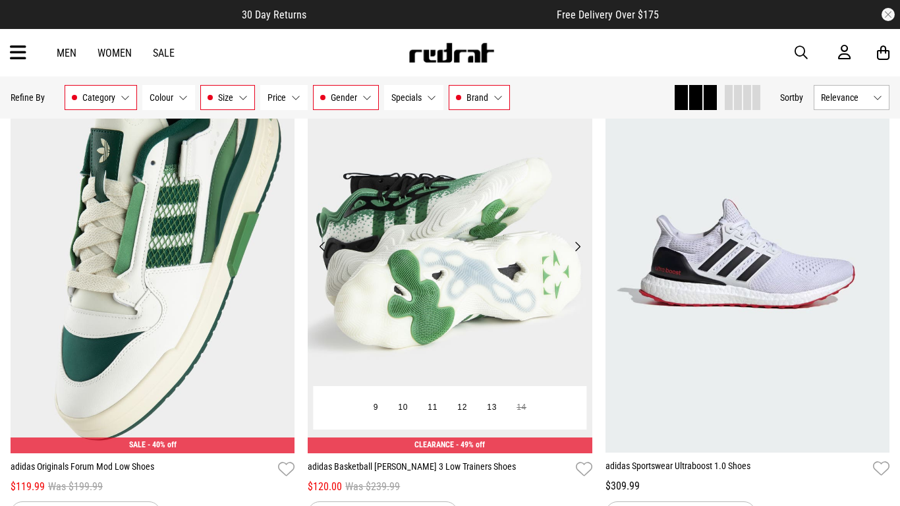
click at [577, 244] on button "Next" at bounding box center [577, 247] width 16 height 16
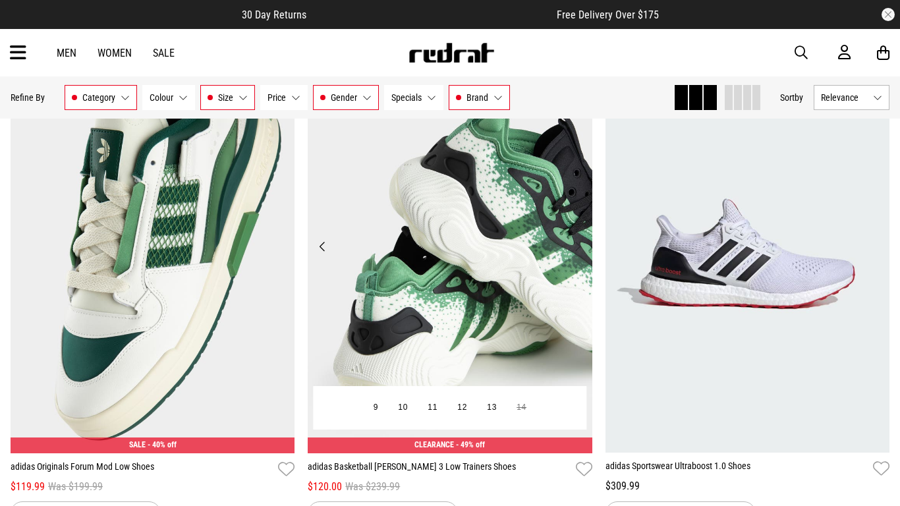
click at [577, 244] on button "Next" at bounding box center [577, 247] width 16 height 16
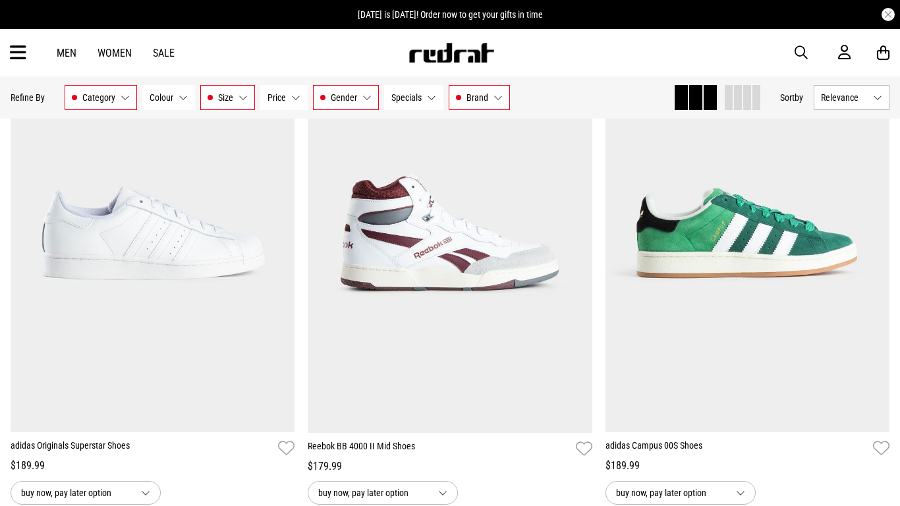
scroll to position [10149, 0]
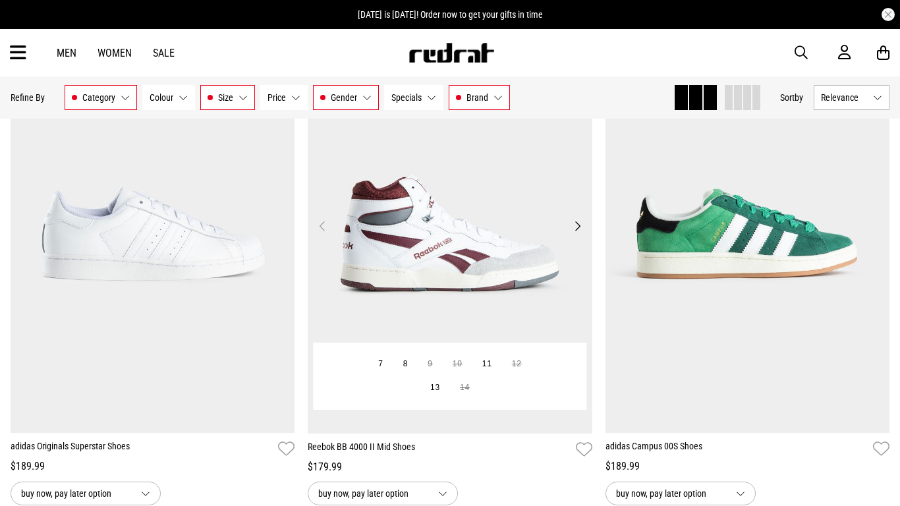
click at [577, 227] on button "Next" at bounding box center [577, 226] width 16 height 16
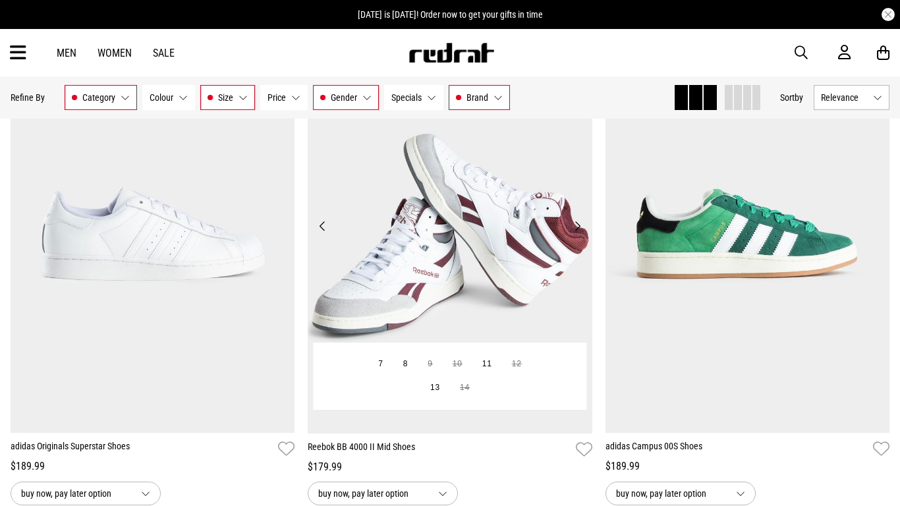
click at [577, 227] on button "Next" at bounding box center [577, 226] width 16 height 16
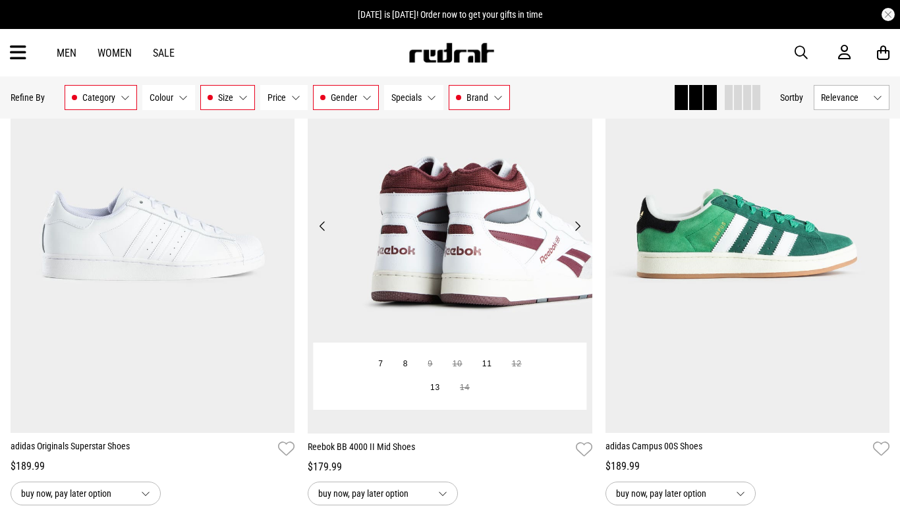
click at [577, 227] on button "Next" at bounding box center [577, 226] width 16 height 16
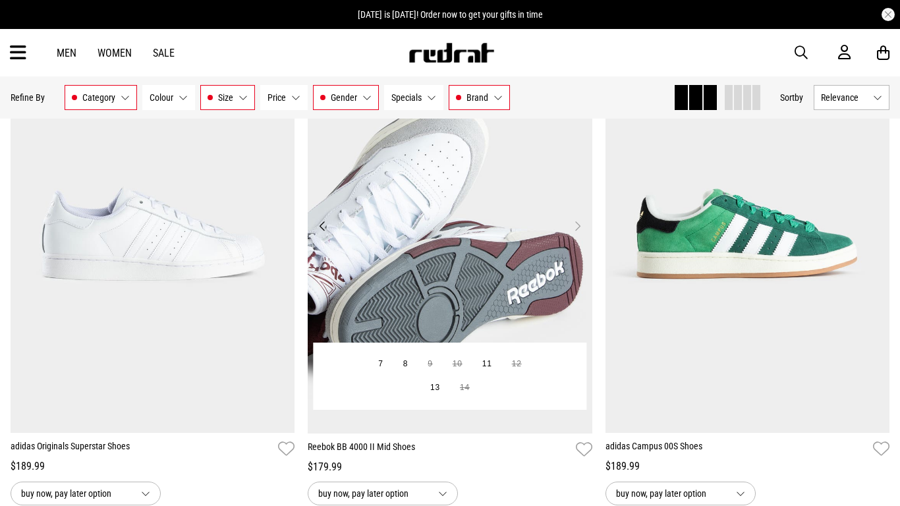
click at [577, 227] on button "Next" at bounding box center [577, 226] width 16 height 16
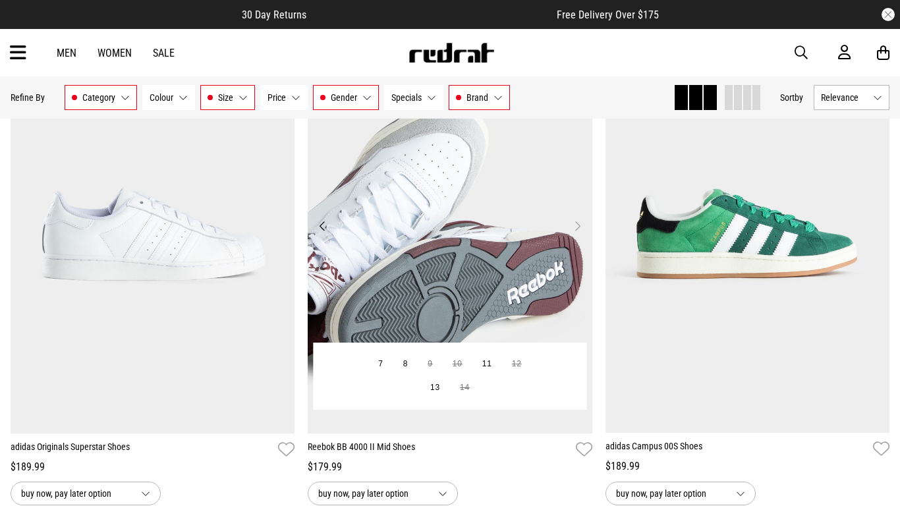
click at [324, 224] on button "Previous" at bounding box center [322, 226] width 16 height 16
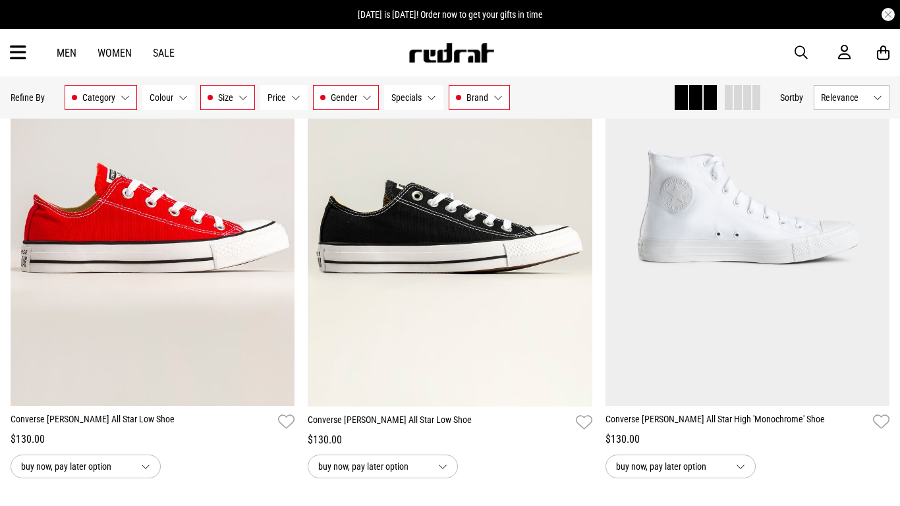
scroll to position [11779, 0]
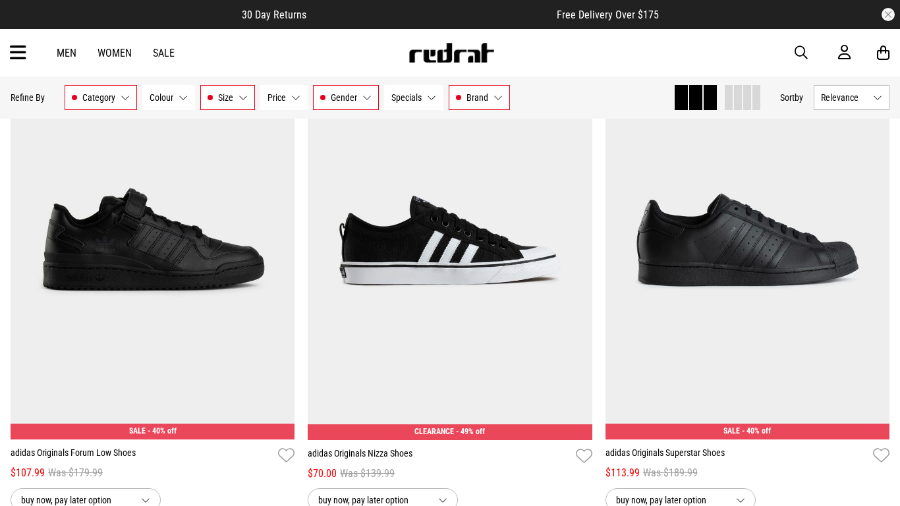
scroll to position [13621, 0]
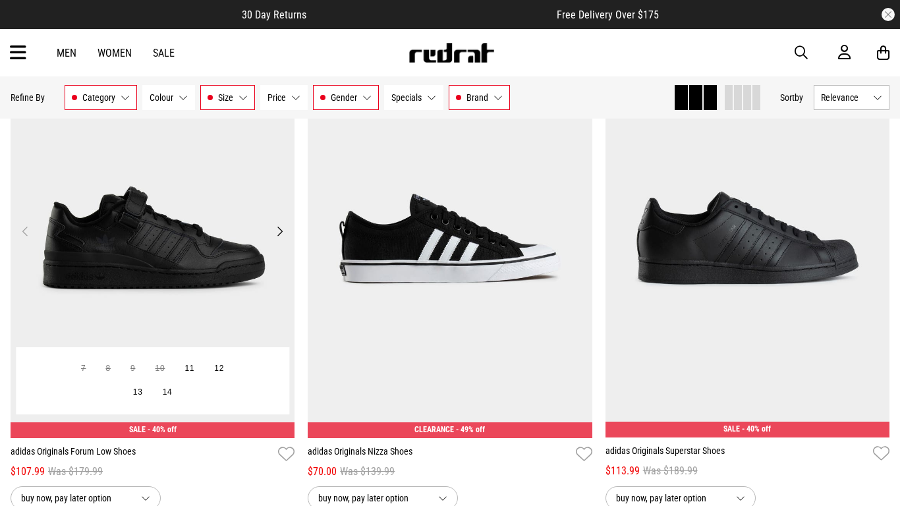
click at [278, 230] on button "Next" at bounding box center [280, 231] width 16 height 16
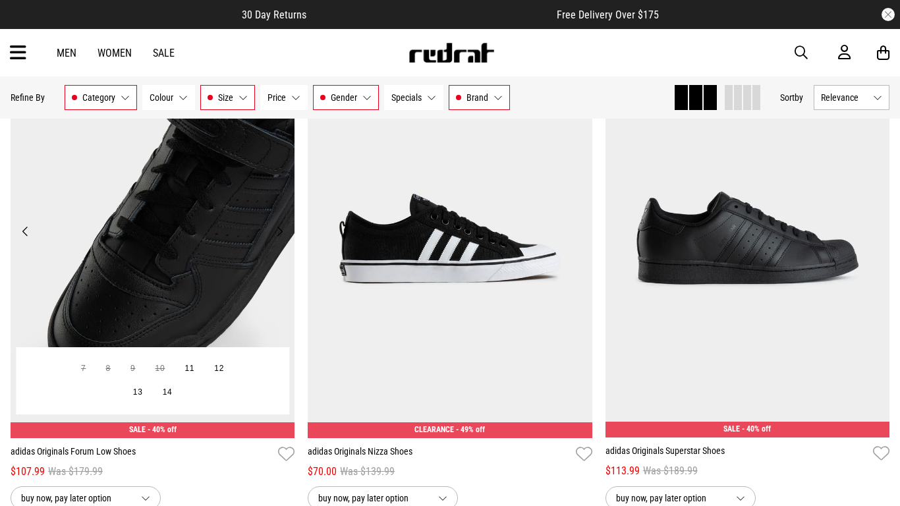
click at [278, 230] on button "Next" at bounding box center [280, 231] width 16 height 16
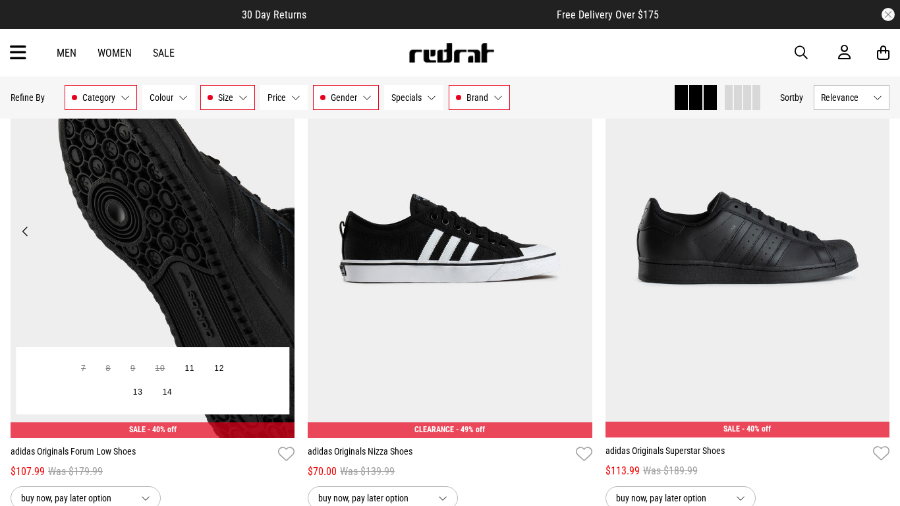
click at [278, 230] on button "Next" at bounding box center [280, 231] width 16 height 16
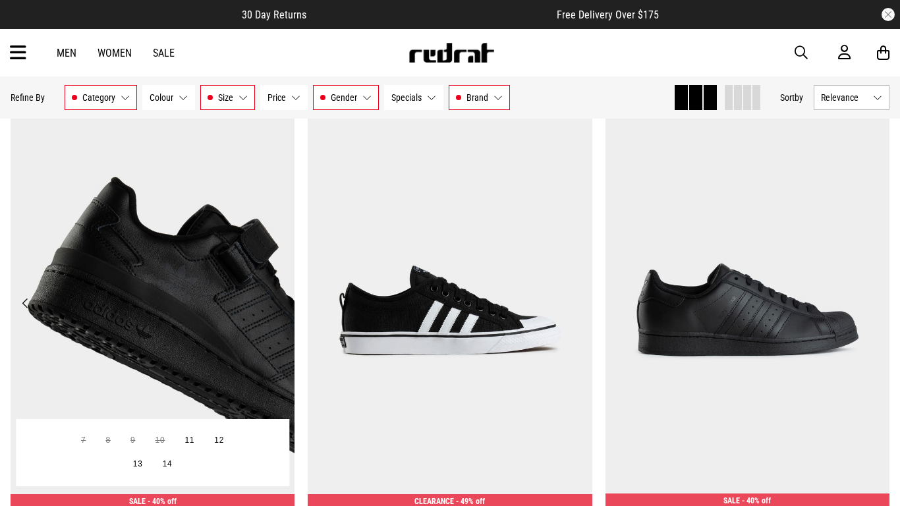
scroll to position [13530, 0]
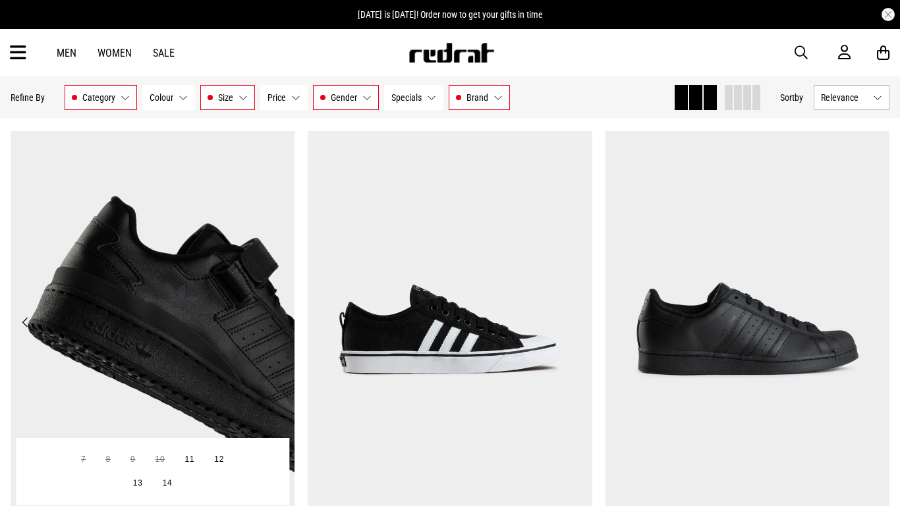
click at [26, 316] on button "Previous" at bounding box center [25, 322] width 16 height 16
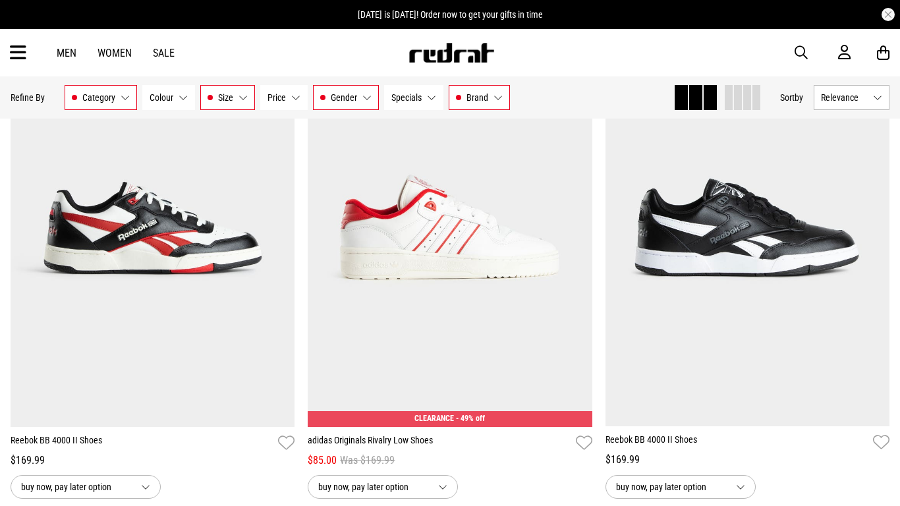
scroll to position [9655, 0]
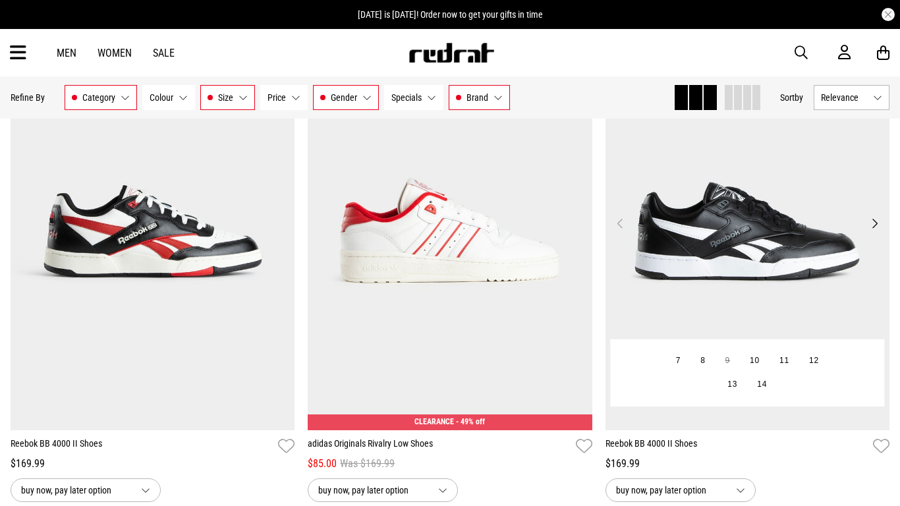
click at [871, 223] on button "Next" at bounding box center [875, 223] width 16 height 16
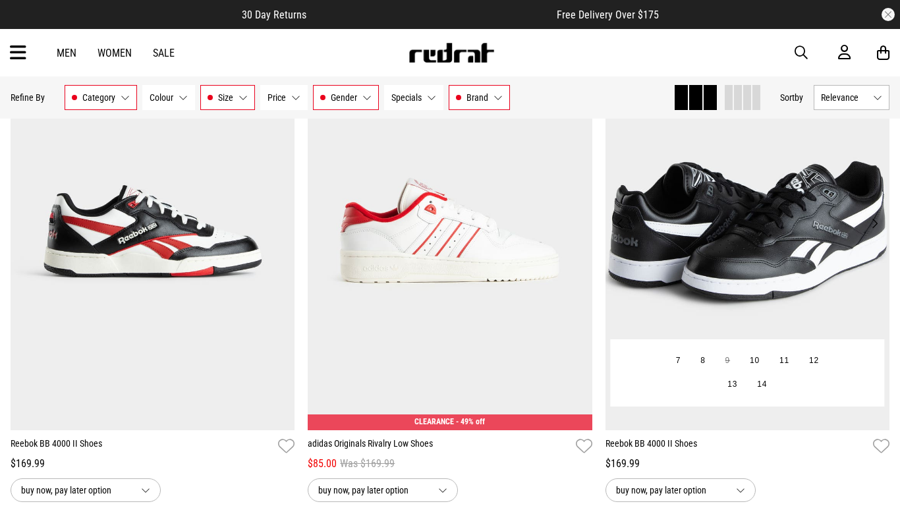
click at [871, 223] on button "Next" at bounding box center [875, 223] width 16 height 16
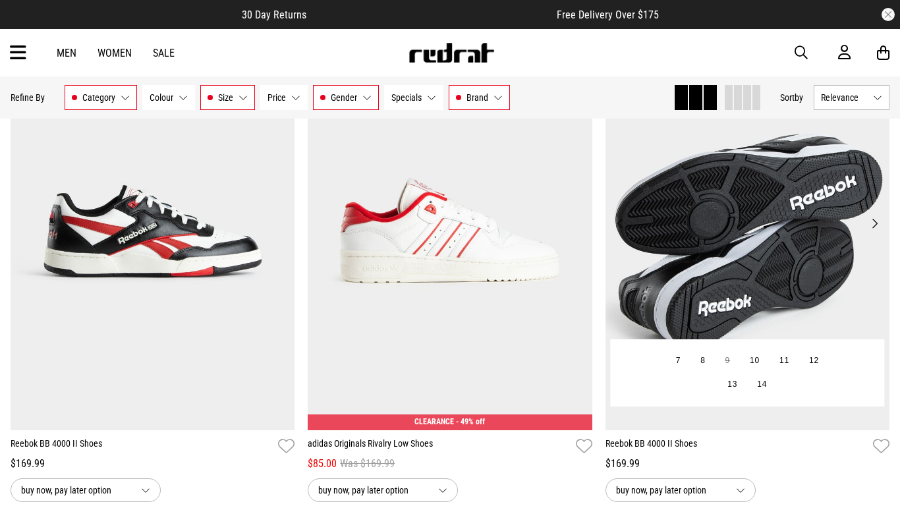
click at [871, 223] on button "Next" at bounding box center [875, 223] width 16 height 16
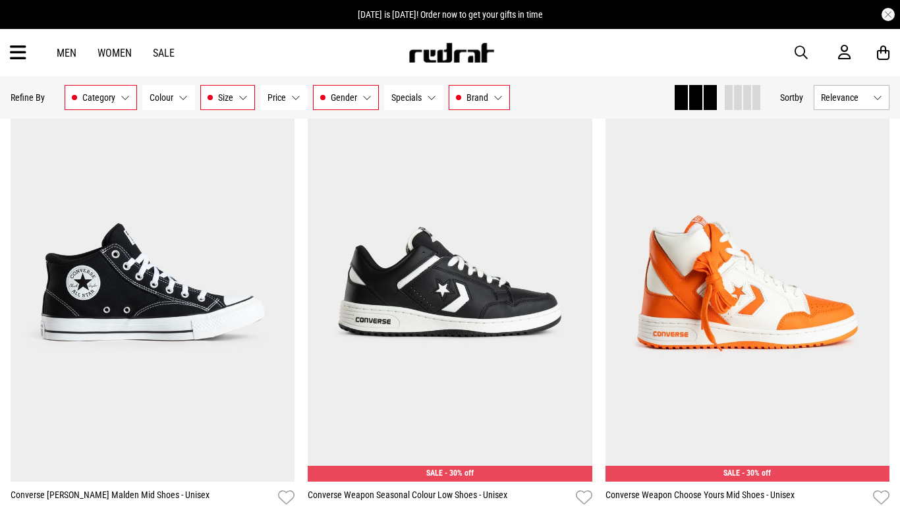
scroll to position [2647, 0]
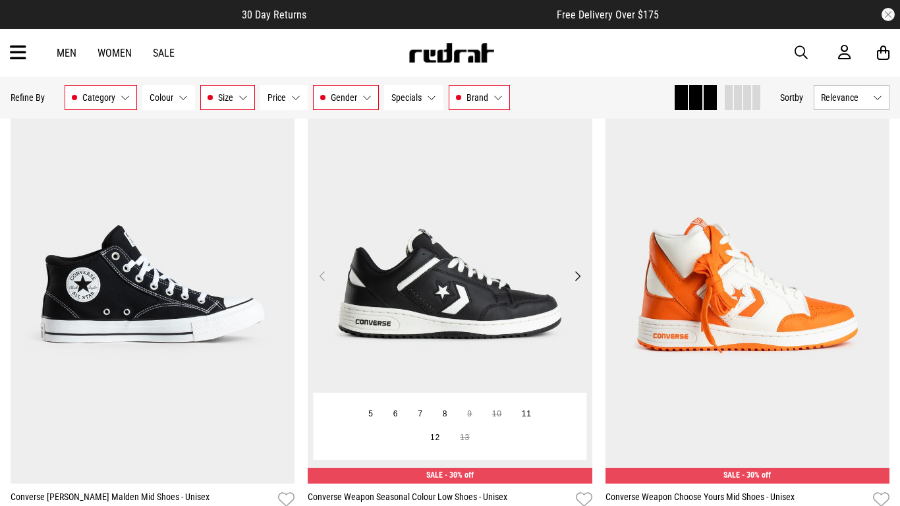
click at [577, 276] on button "Next" at bounding box center [577, 276] width 16 height 16
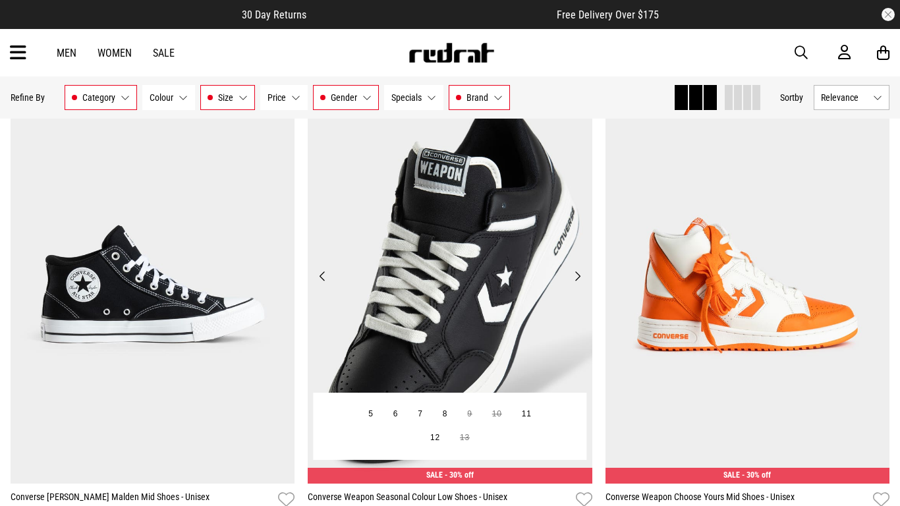
click at [577, 276] on button "Next" at bounding box center [577, 276] width 16 height 16
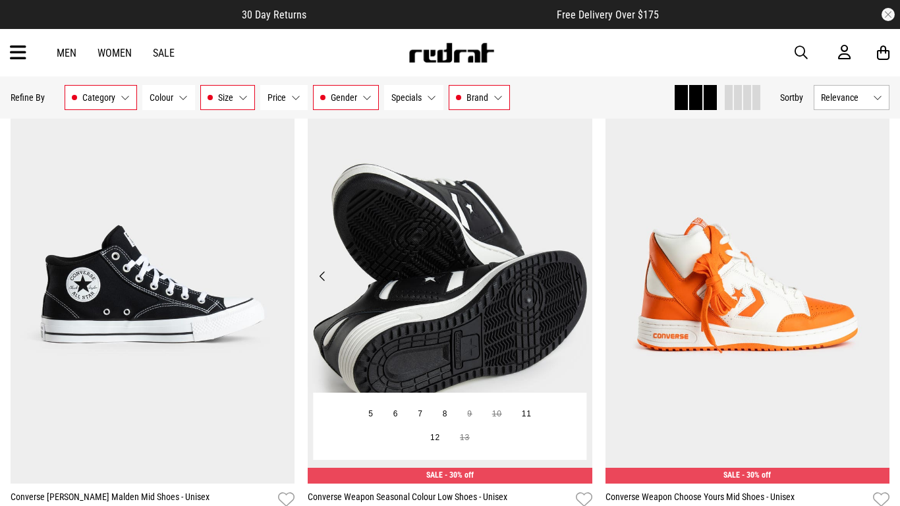
click at [577, 276] on button "Next" at bounding box center [577, 276] width 16 height 16
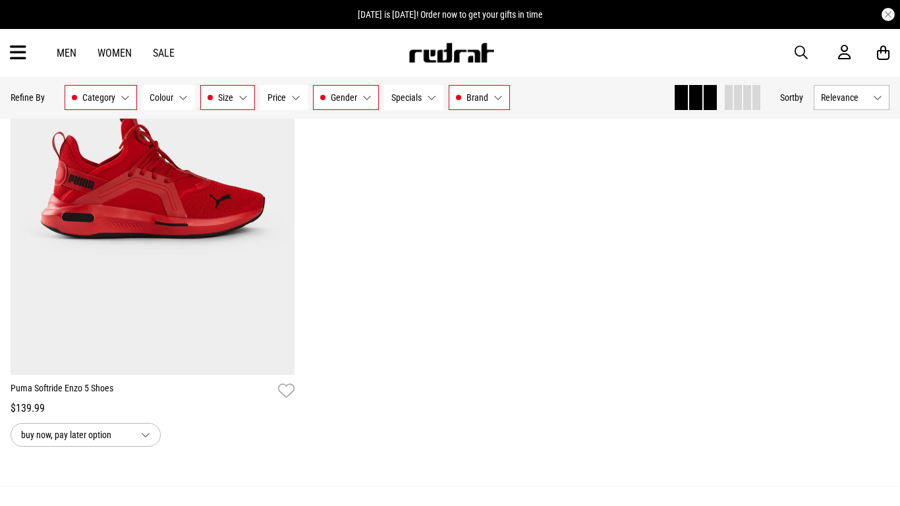
scroll to position [14684, 0]
